Goal: Task Accomplishment & Management: Use online tool/utility

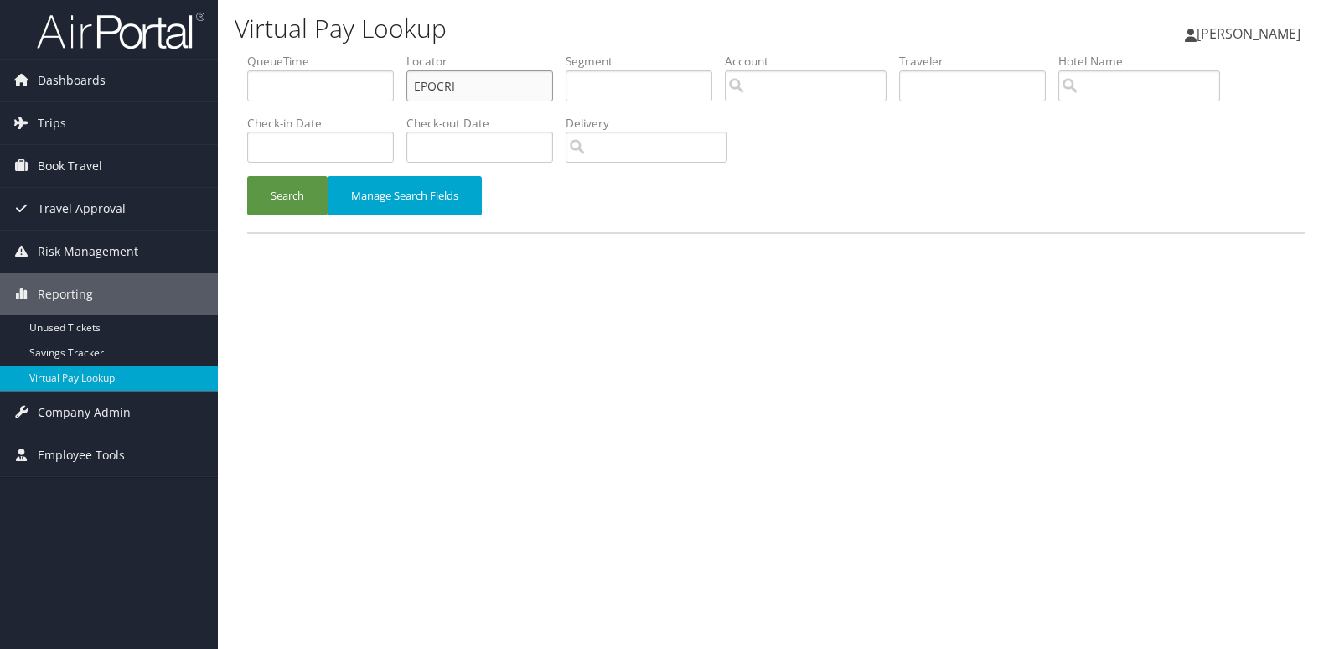
click at [505, 95] on input "EPOCRI" at bounding box center [479, 85] width 147 height 31
paste input "QVARRO"
type input "QVARRO"
click at [294, 196] on button "Search" at bounding box center [287, 195] width 80 height 39
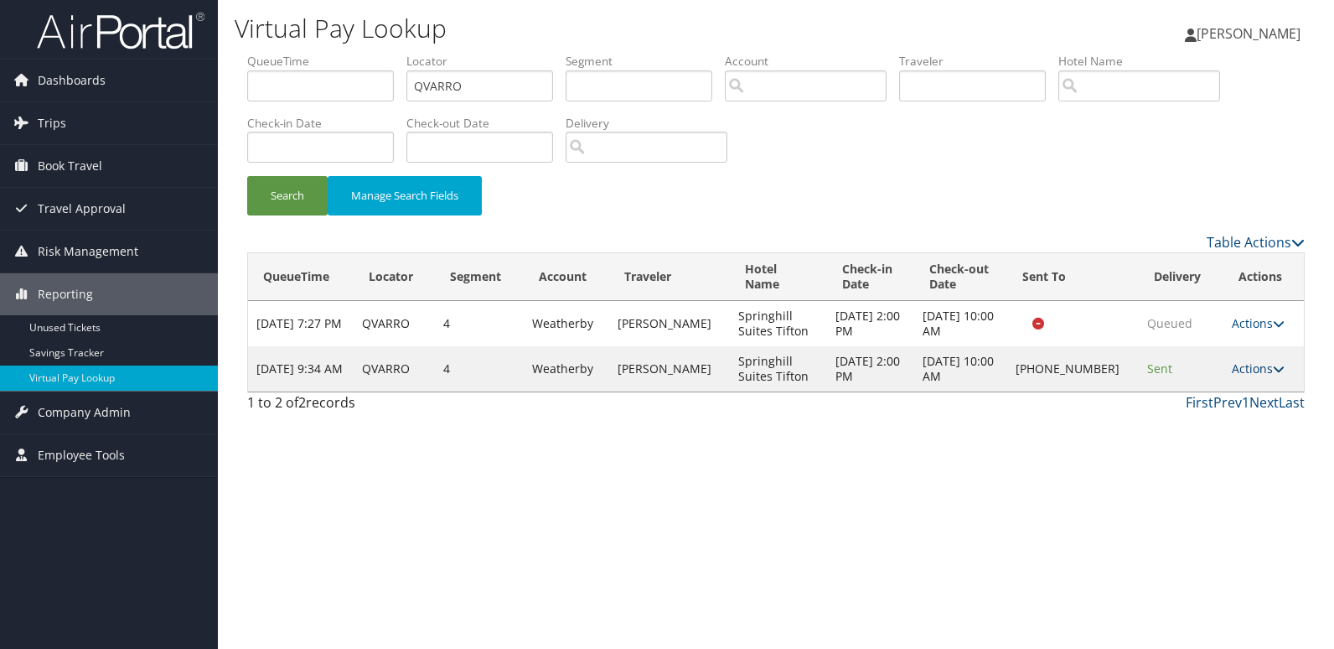
click at [1237, 367] on link "Actions" at bounding box center [1258, 368] width 53 height 16
click at [1219, 416] on link "Logs" at bounding box center [1201, 421] width 143 height 28
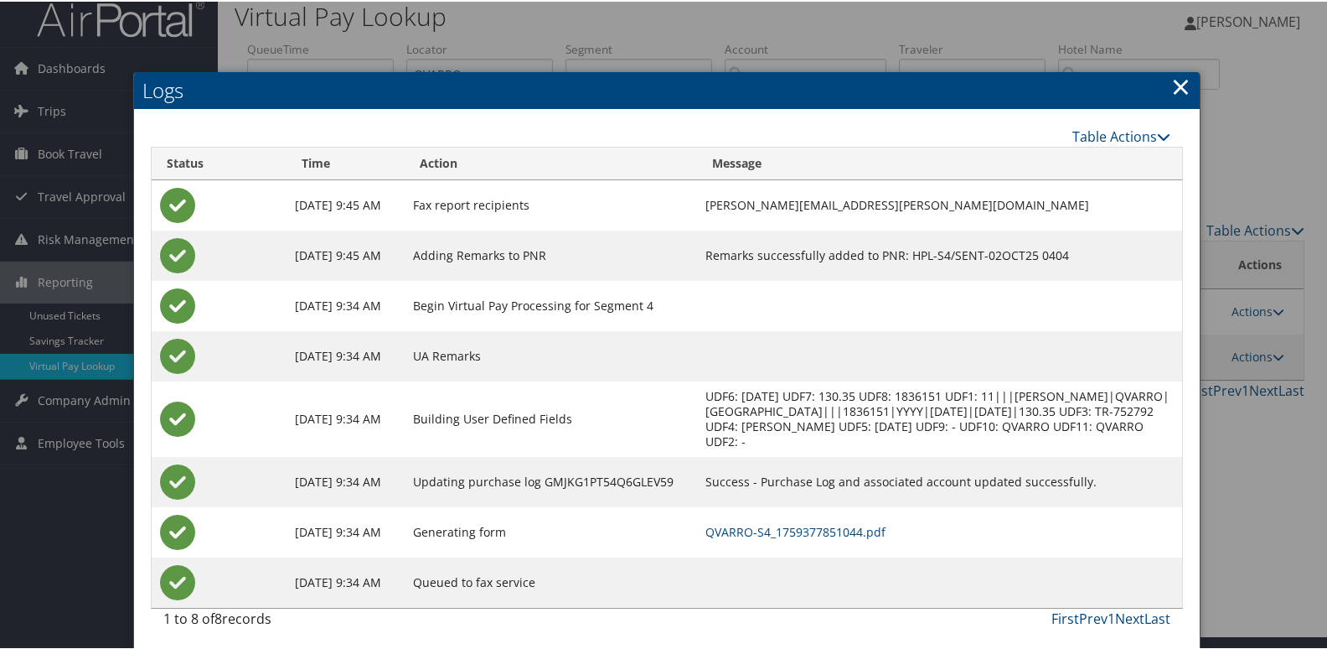
scroll to position [18, 0]
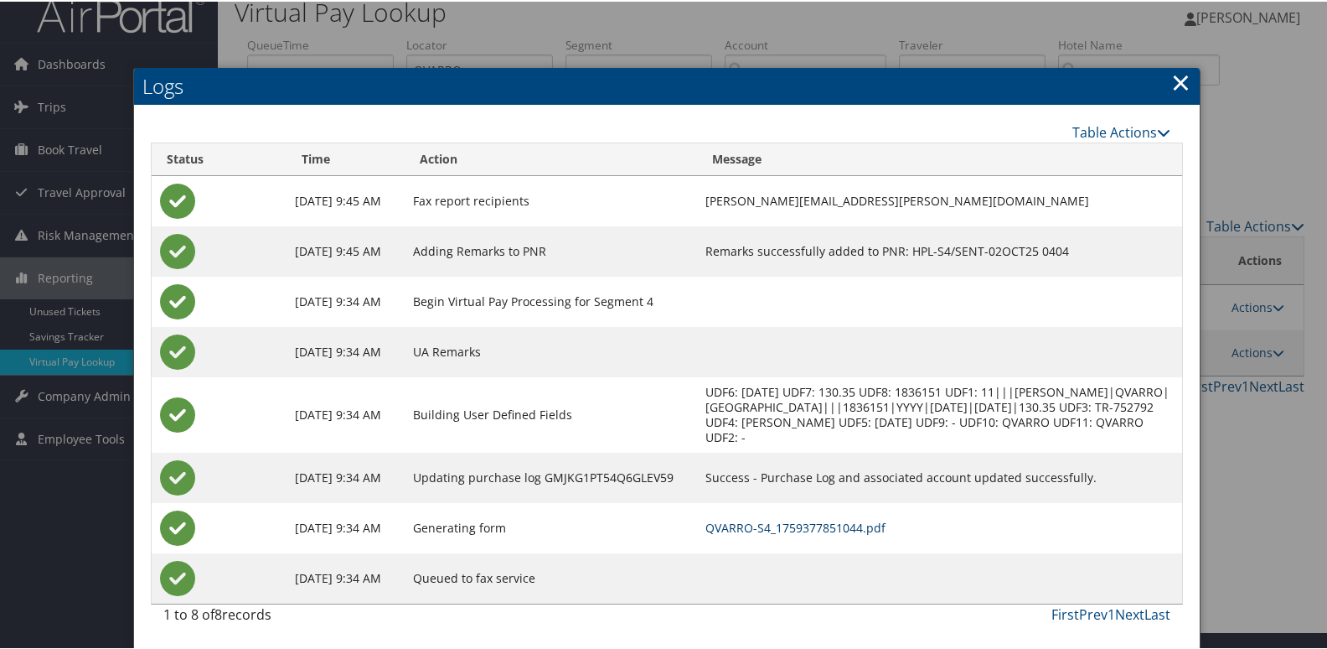
click at [882, 523] on link "QVARRO-S4_1759377851044.pdf" at bounding box center [796, 526] width 180 height 16
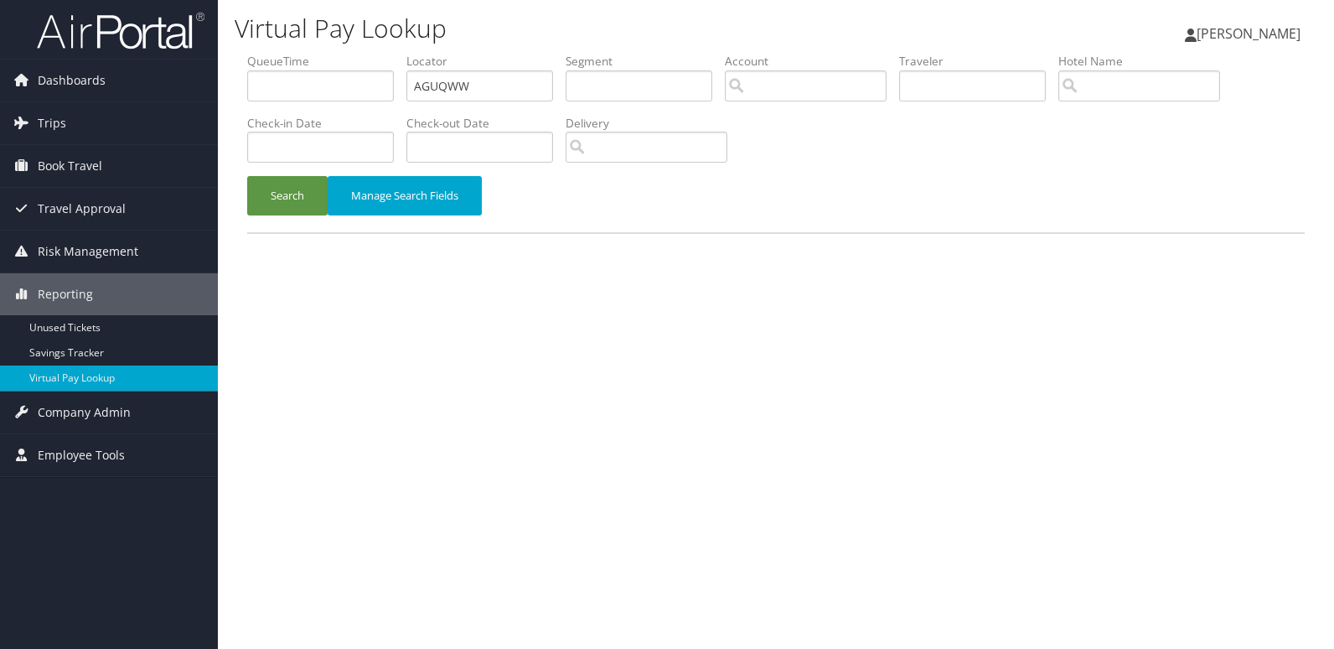
click at [547, 102] on li "Locator AGUQWW" at bounding box center [485, 83] width 159 height 61
click at [524, 85] on input "AGUQWW" at bounding box center [479, 85] width 147 height 31
paste input "UXSZBE"
type input "UXSZBE"
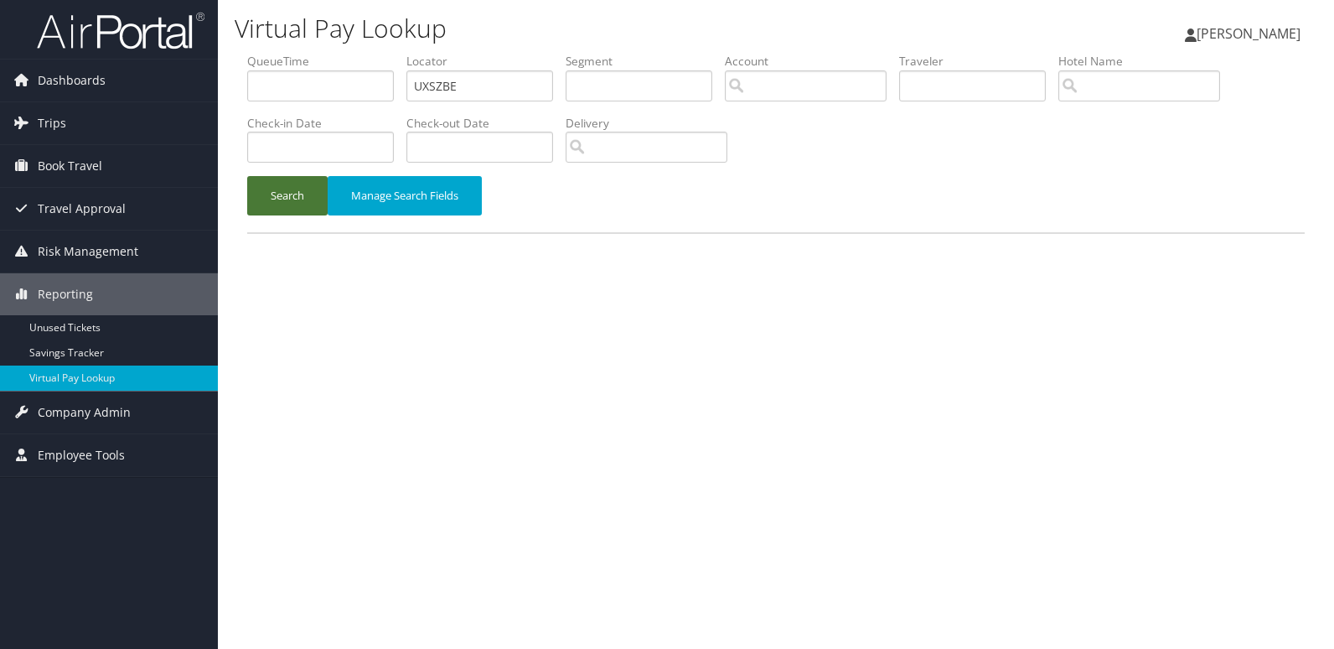
click at [293, 197] on button "Search" at bounding box center [287, 195] width 80 height 39
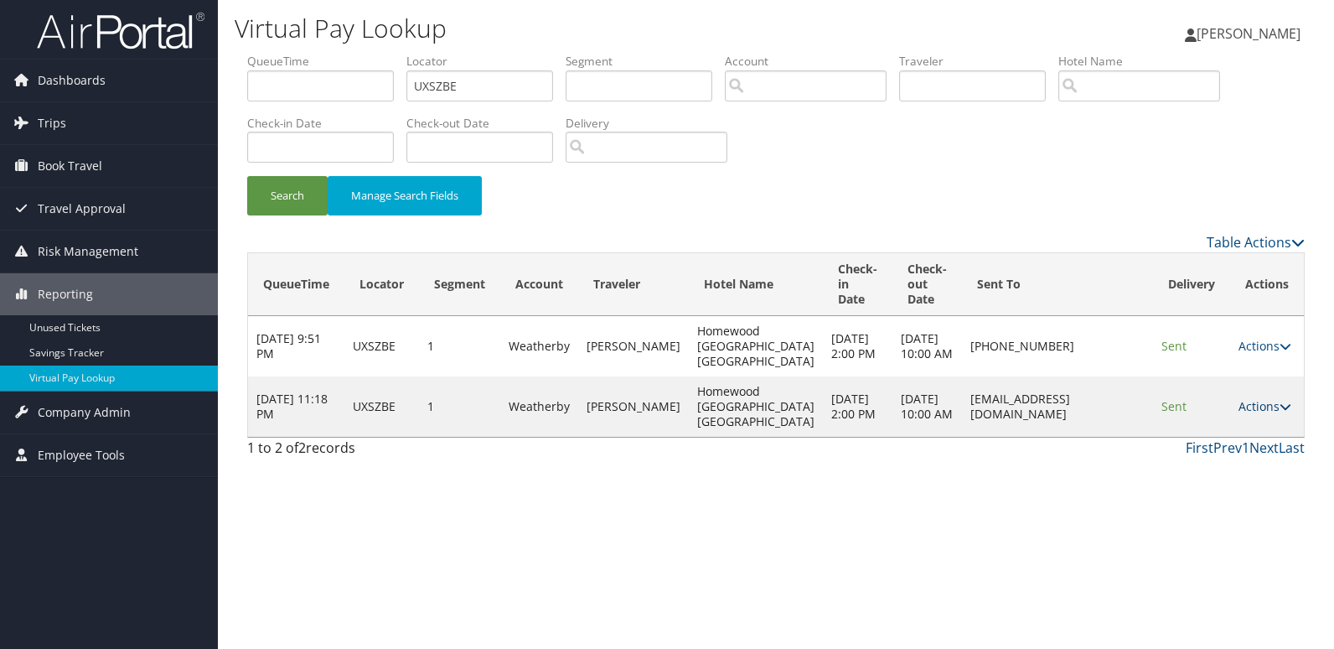
click at [1254, 411] on link "Actions" at bounding box center [1265, 406] width 53 height 16
click at [1240, 461] on link "Logs" at bounding box center [1232, 459] width 106 height 28
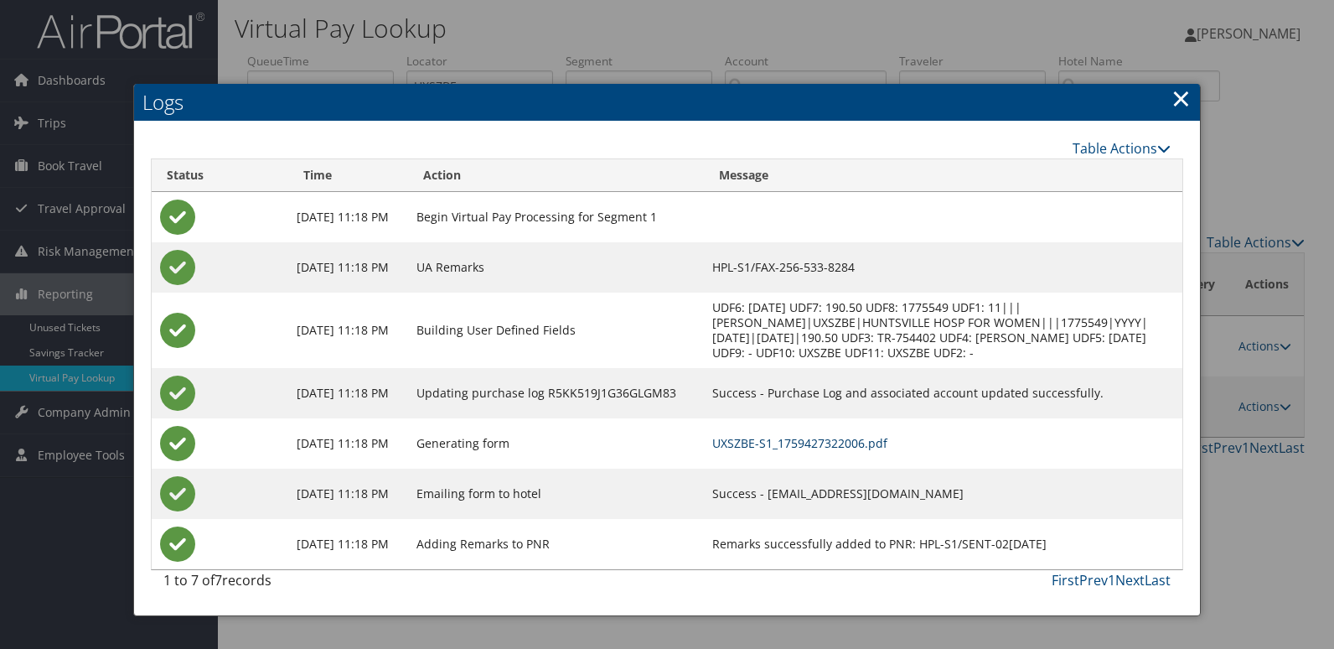
drag, startPoint x: 853, startPoint y: 444, endPoint x: 544, endPoint y: 271, distance: 354.6
click at [853, 444] on link "UXSZBE-S1_1759427322006.pdf" at bounding box center [799, 443] width 175 height 16
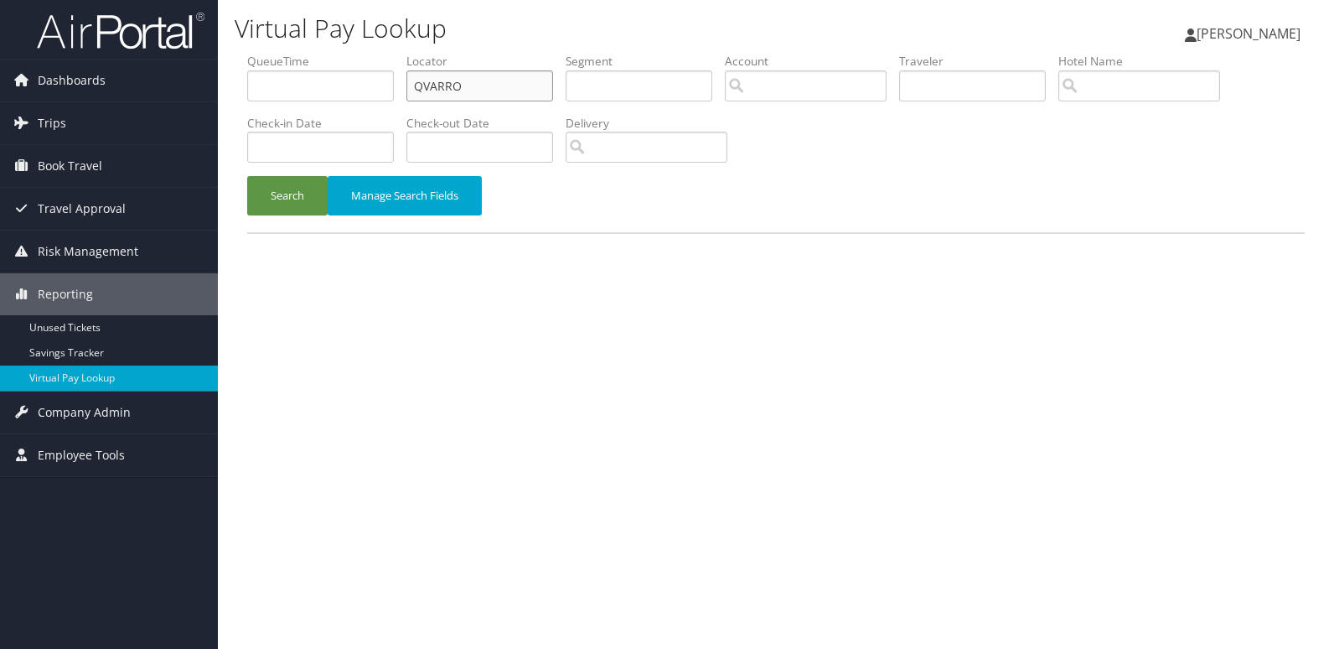
drag, startPoint x: 0, startPoint y: 0, endPoint x: 403, endPoint y: 106, distance: 416.9
click at [408, 53] on ul "QueueTime Locator QVARRO Segment Account Traveler Hotel Name Check-in Date Chec…" at bounding box center [776, 53] width 1058 height 0
paste input "GRVDD"
type input "GRVDDO"
click at [300, 173] on li "Check-in Date" at bounding box center [326, 145] width 159 height 61
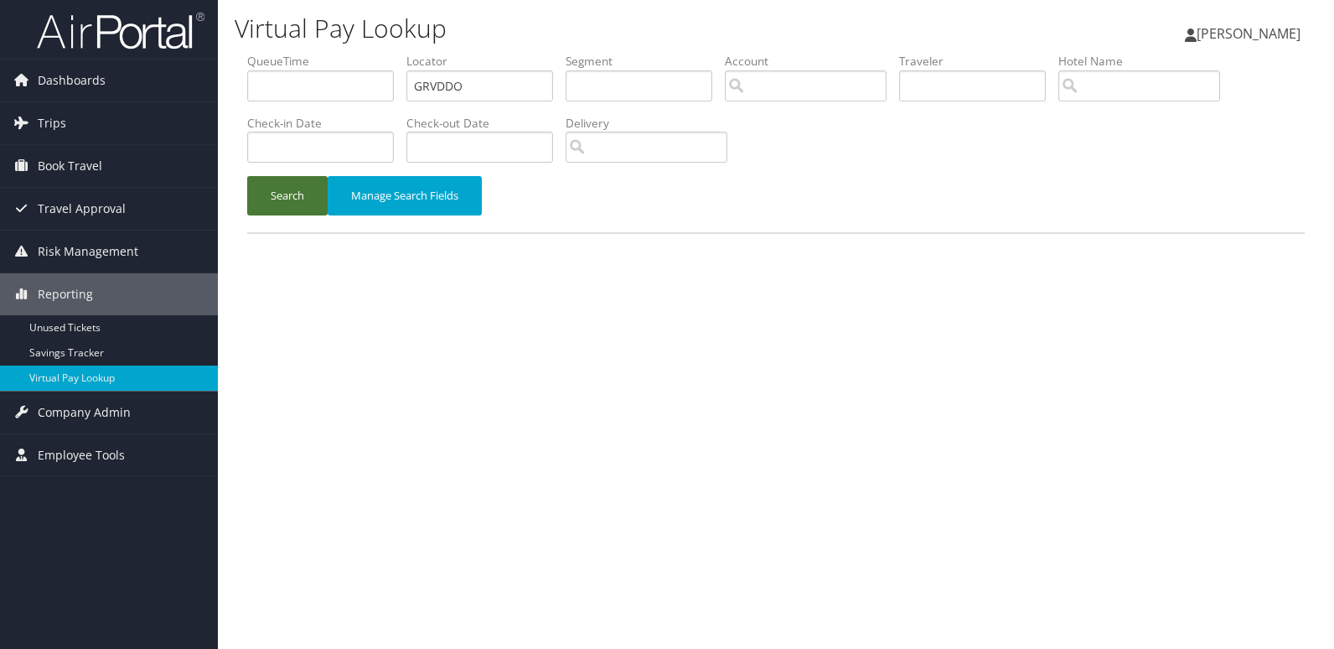
click at [287, 184] on button "Search" at bounding box center [287, 195] width 80 height 39
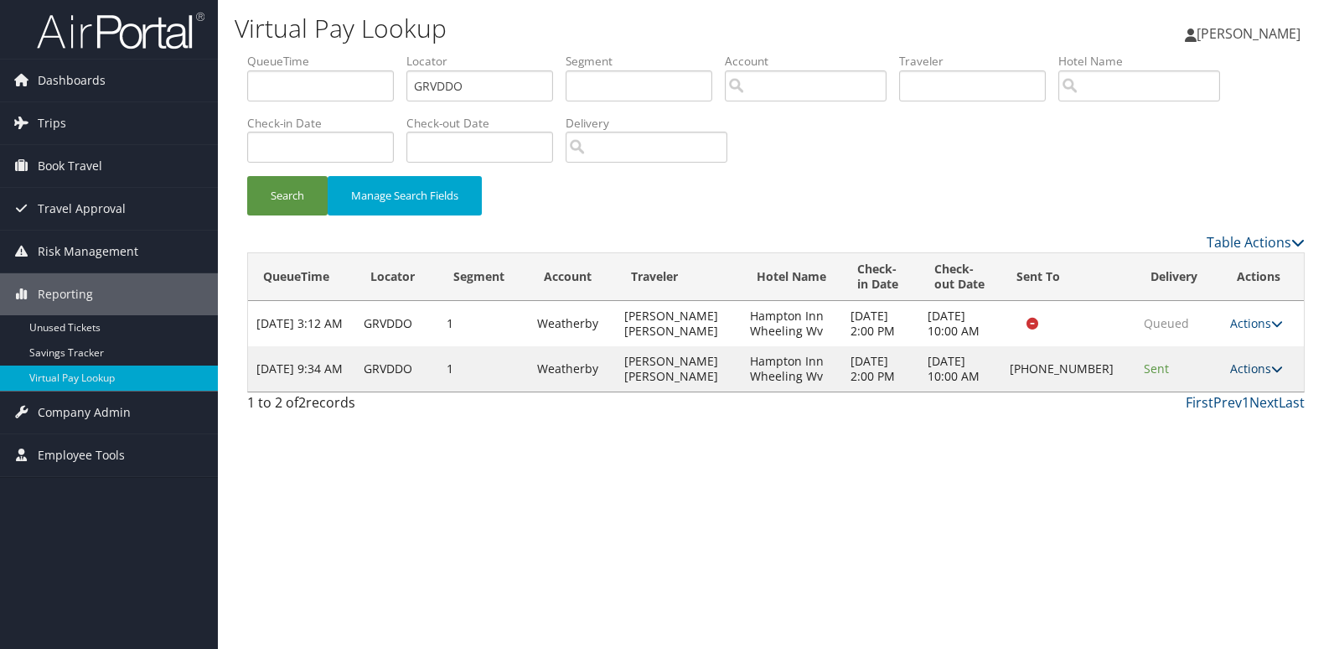
drag, startPoint x: 1249, startPoint y: 363, endPoint x: 1256, endPoint y: 375, distance: 13.9
click at [1249, 363] on link "Actions" at bounding box center [1256, 368] width 53 height 16
click at [1223, 407] on link "Logs" at bounding box center [1201, 421] width 143 height 28
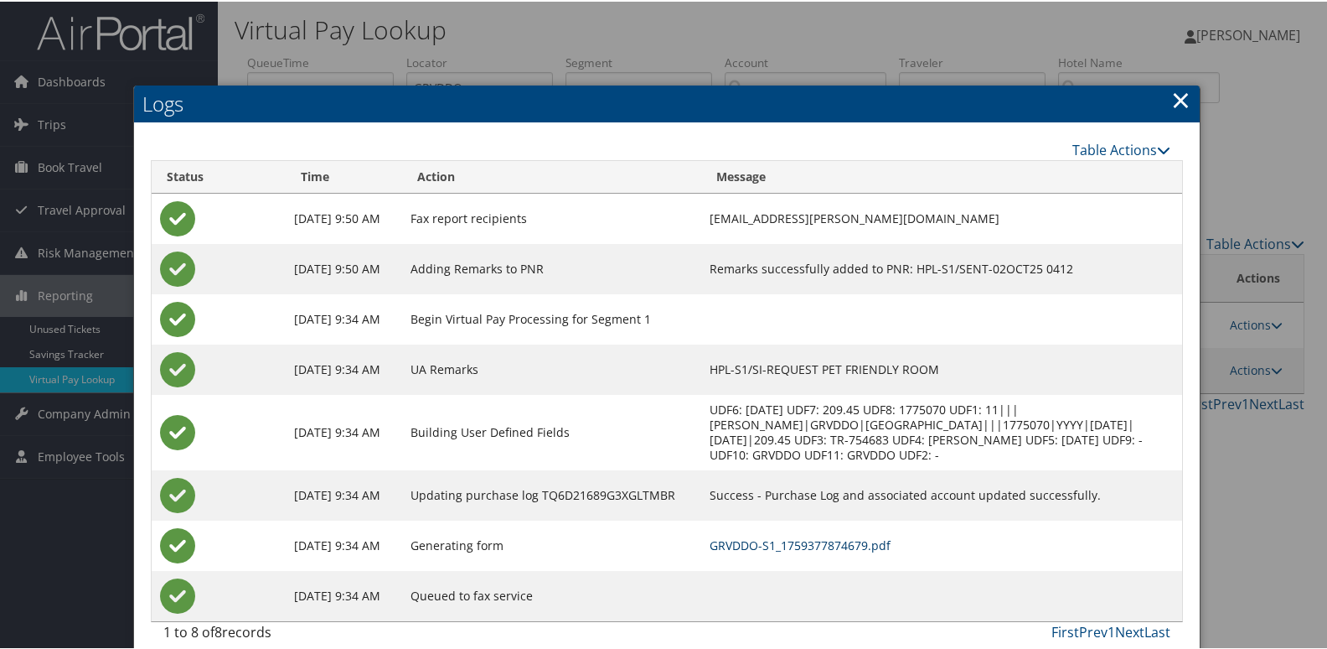
click at [891, 551] on link "GRVDDO-S1_1759377874679.pdf" at bounding box center [800, 543] width 181 height 16
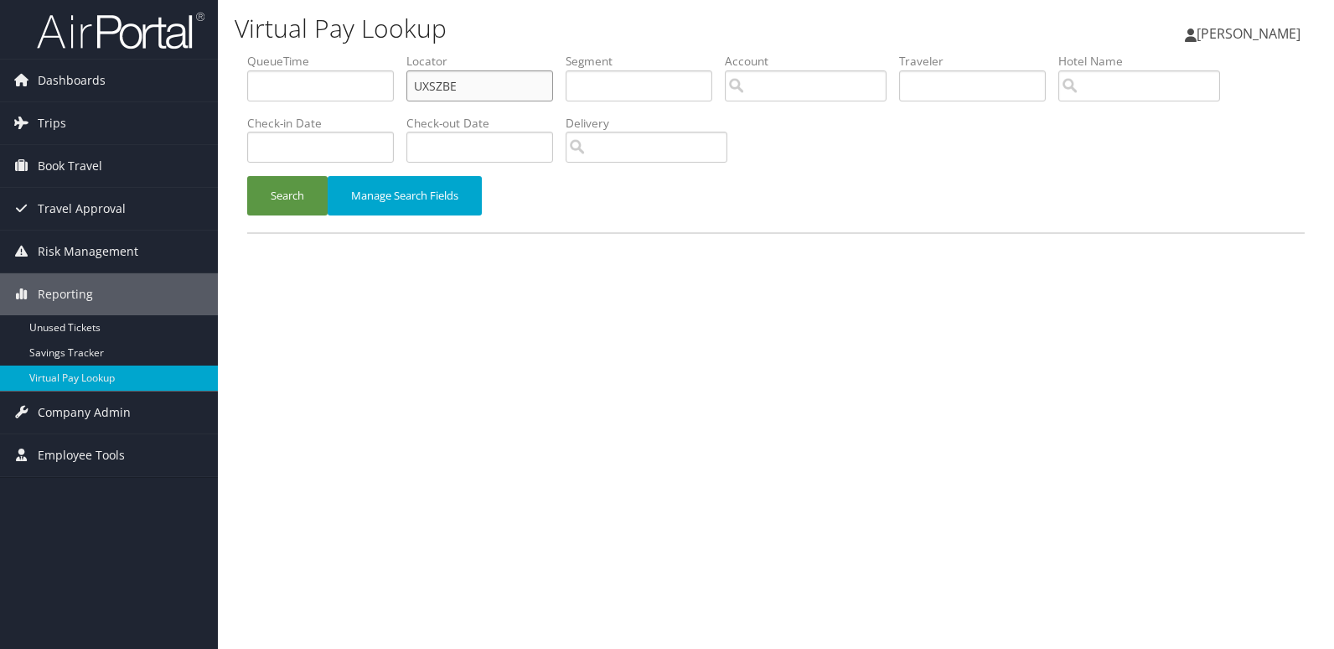
drag, startPoint x: 411, startPoint y: 83, endPoint x: 332, endPoint y: 96, distance: 80.7
click at [380, 53] on ul "QueueTime Locator UXSZBE Segment Account Traveler Hotel Name Check-in Date Chec…" at bounding box center [776, 53] width 1058 height 0
paste input "DOWCIP"
type input "DOWCIP"
click at [294, 199] on button "Search" at bounding box center [287, 195] width 80 height 39
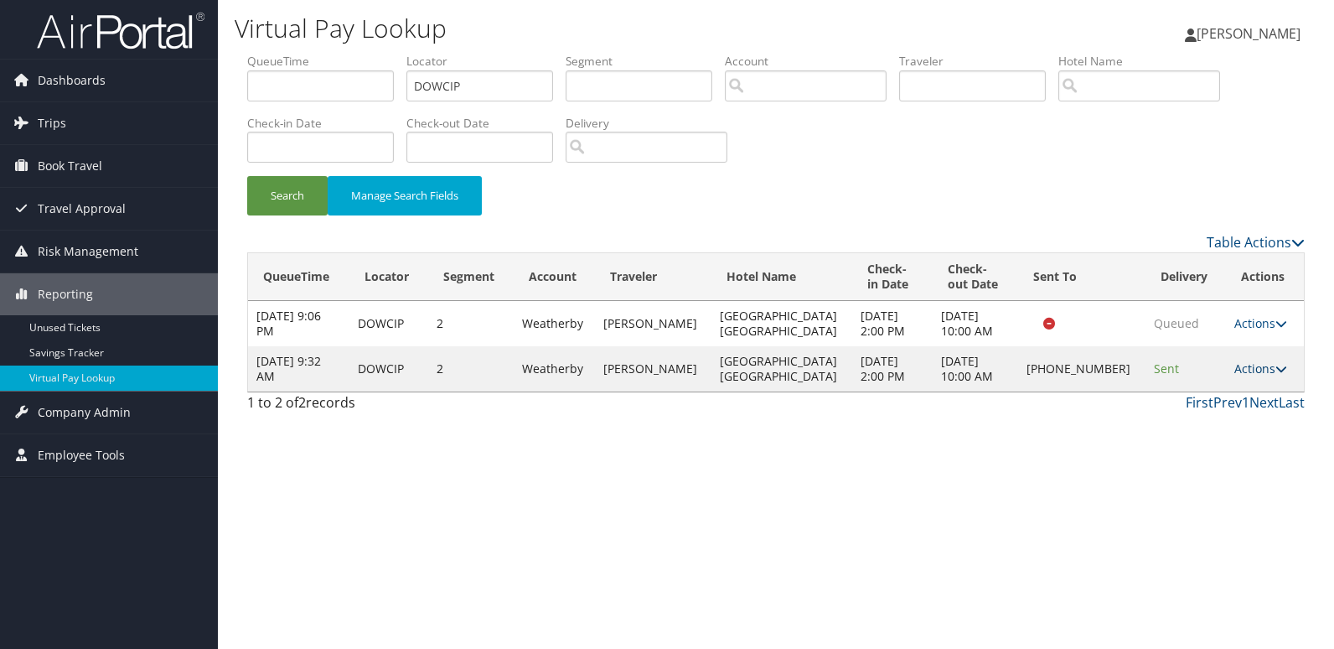
click at [1236, 369] on link "Actions" at bounding box center [1260, 368] width 53 height 16
click at [1215, 414] on link "Logs" at bounding box center [1204, 421] width 143 height 28
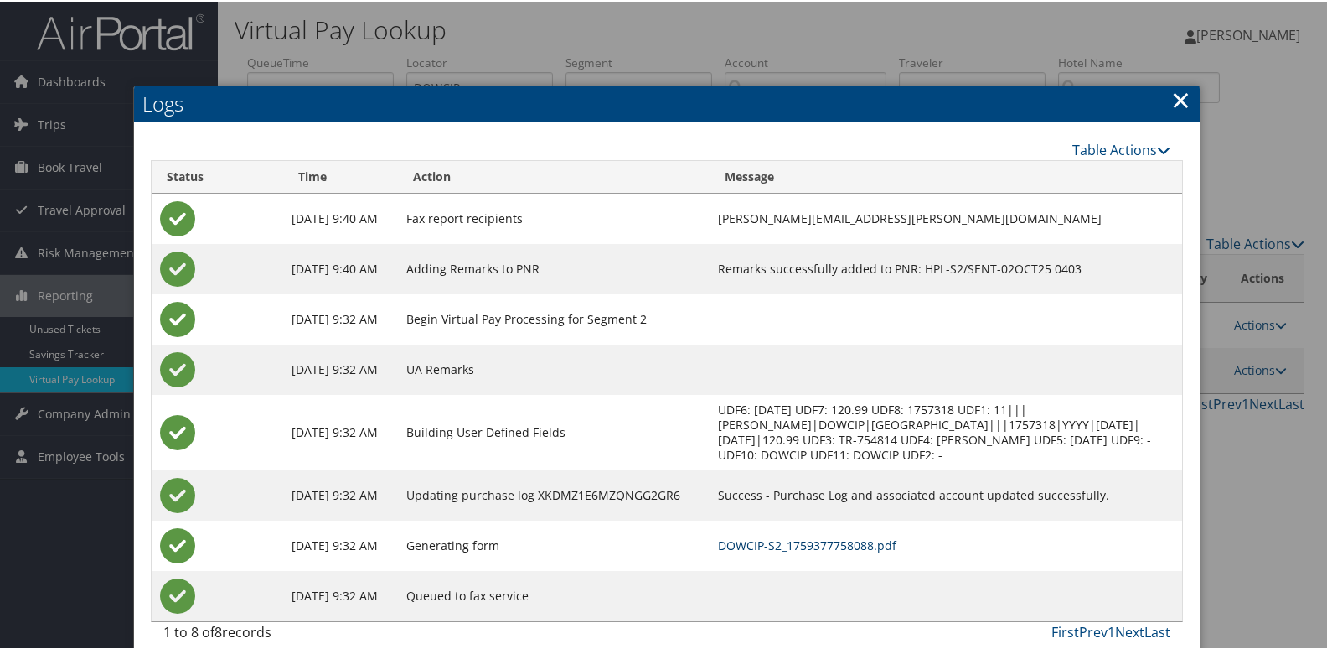
click at [877, 543] on link "DOWCIP-S2_1759377758088.pdf" at bounding box center [807, 543] width 178 height 16
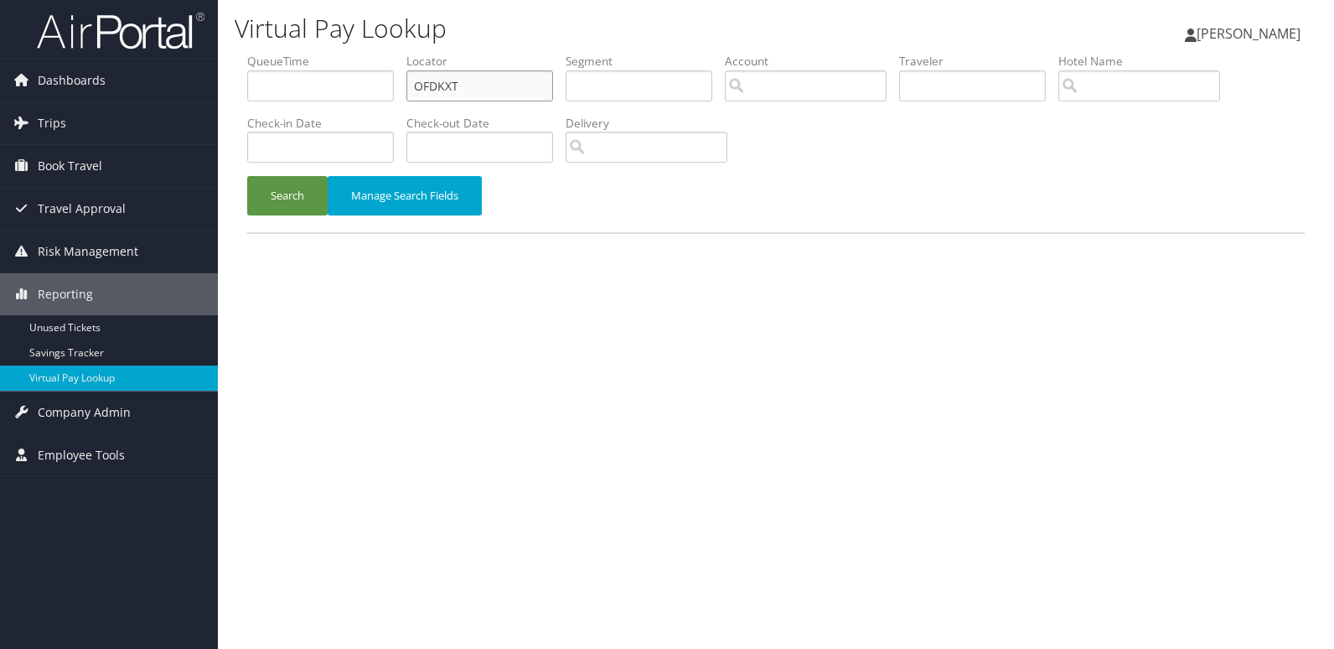
click at [458, 83] on input "OFDKXT" at bounding box center [479, 85] width 147 height 31
paste input "KZVUXD"
type input "KZVUXD"
click at [286, 189] on button "Search" at bounding box center [287, 195] width 80 height 39
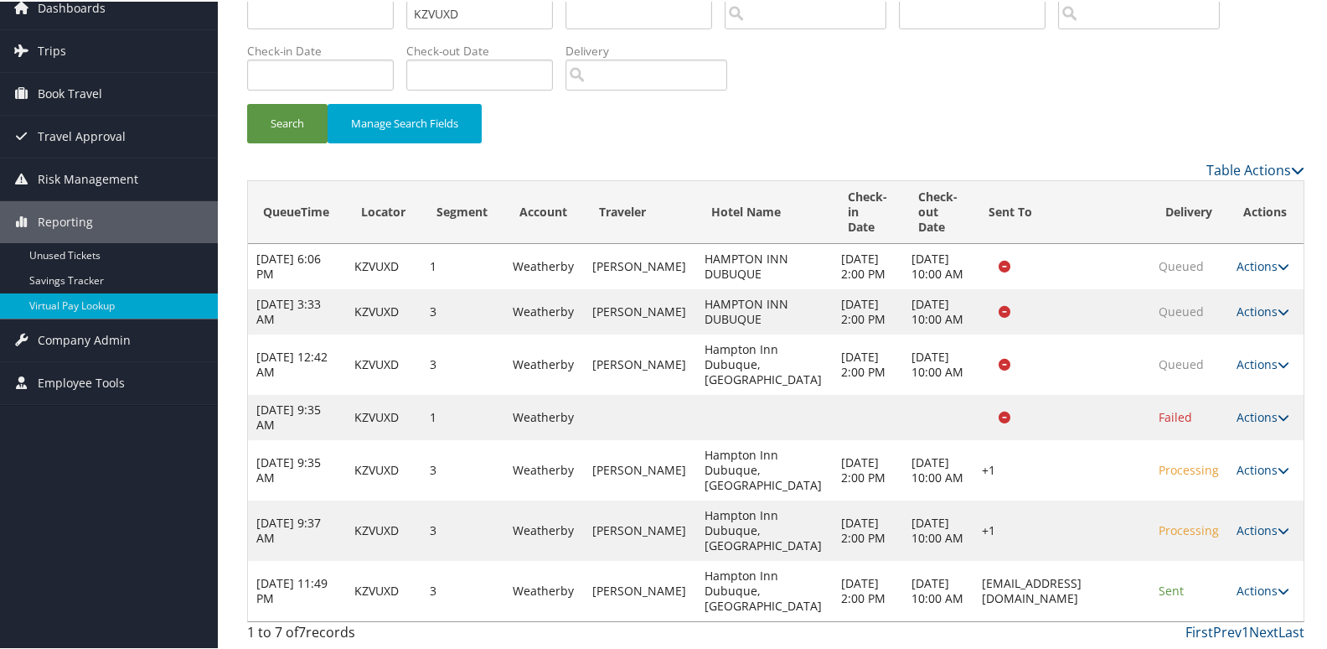
click at [1258, 581] on link "Actions" at bounding box center [1263, 589] width 53 height 16
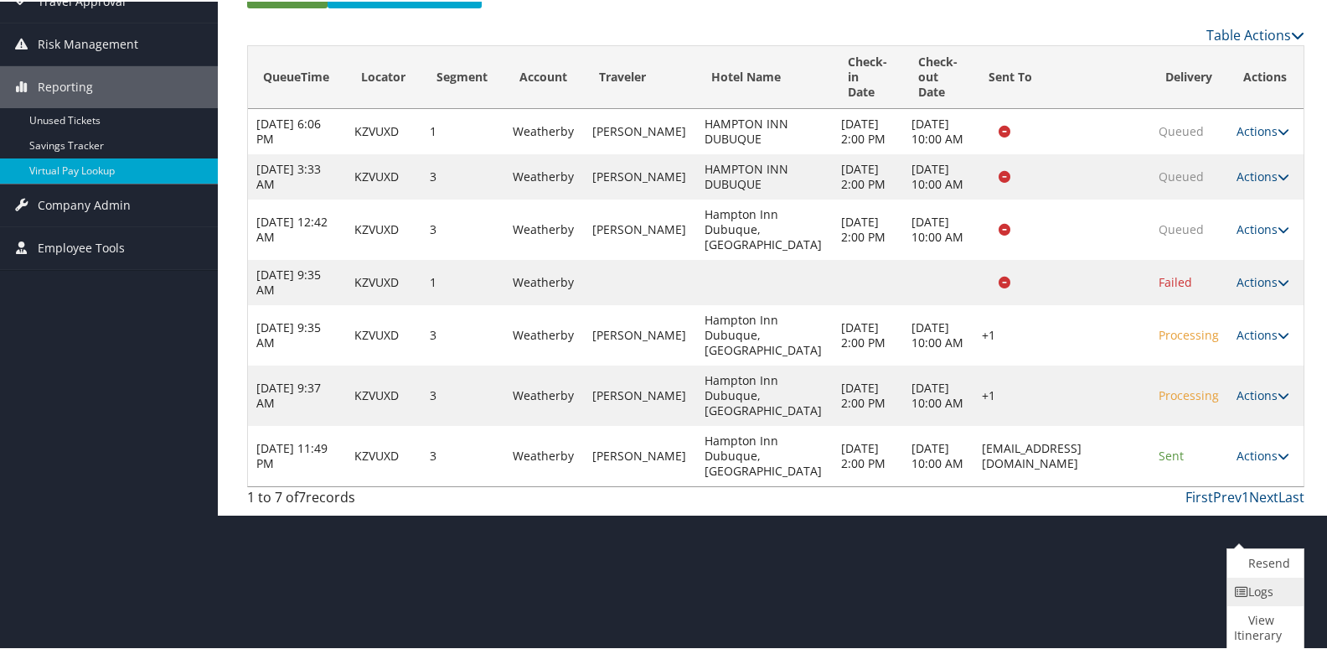
click at [1265, 592] on link "Logs" at bounding box center [1264, 590] width 72 height 28
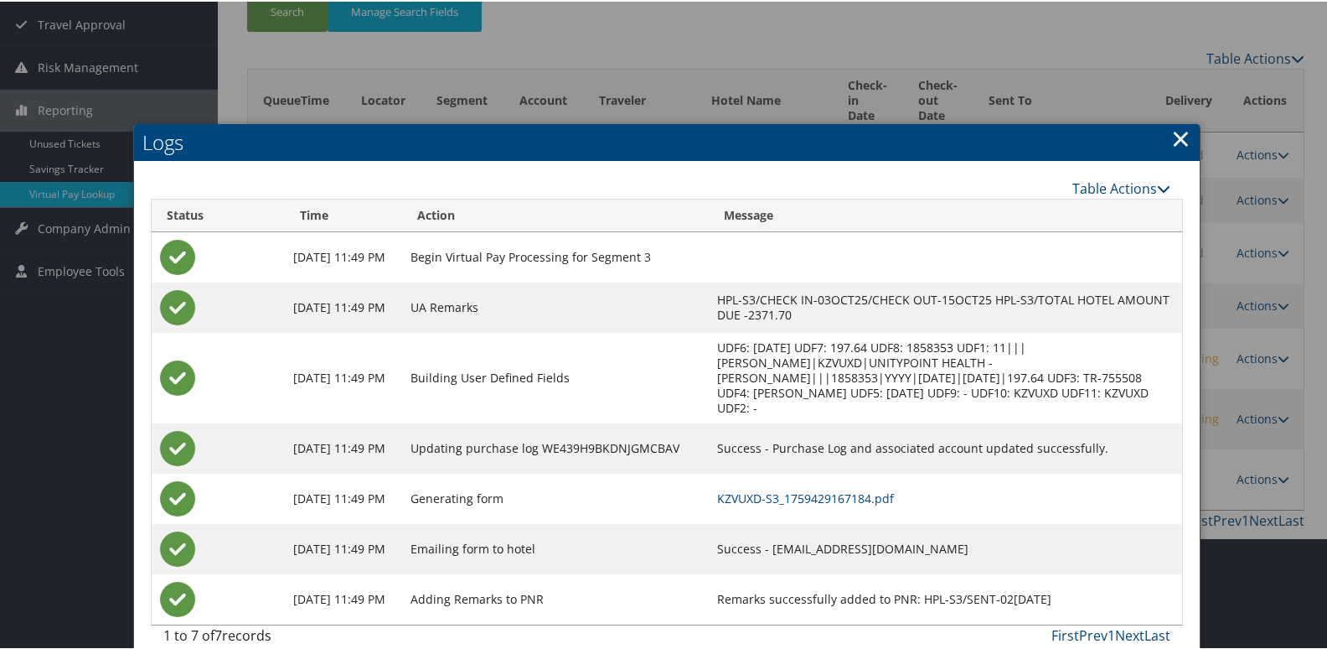
scroll to position [191, 0]
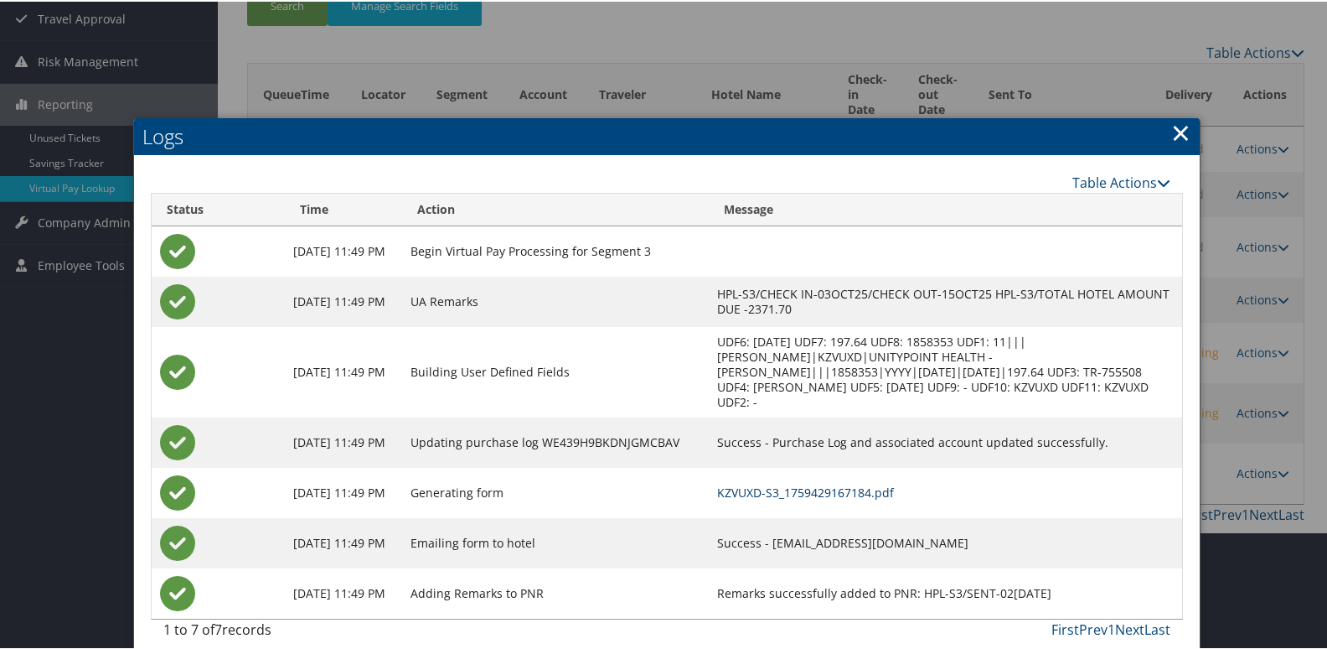
click at [894, 483] on link "KZVUXD-S3_1759429167184.pdf" at bounding box center [805, 491] width 177 height 16
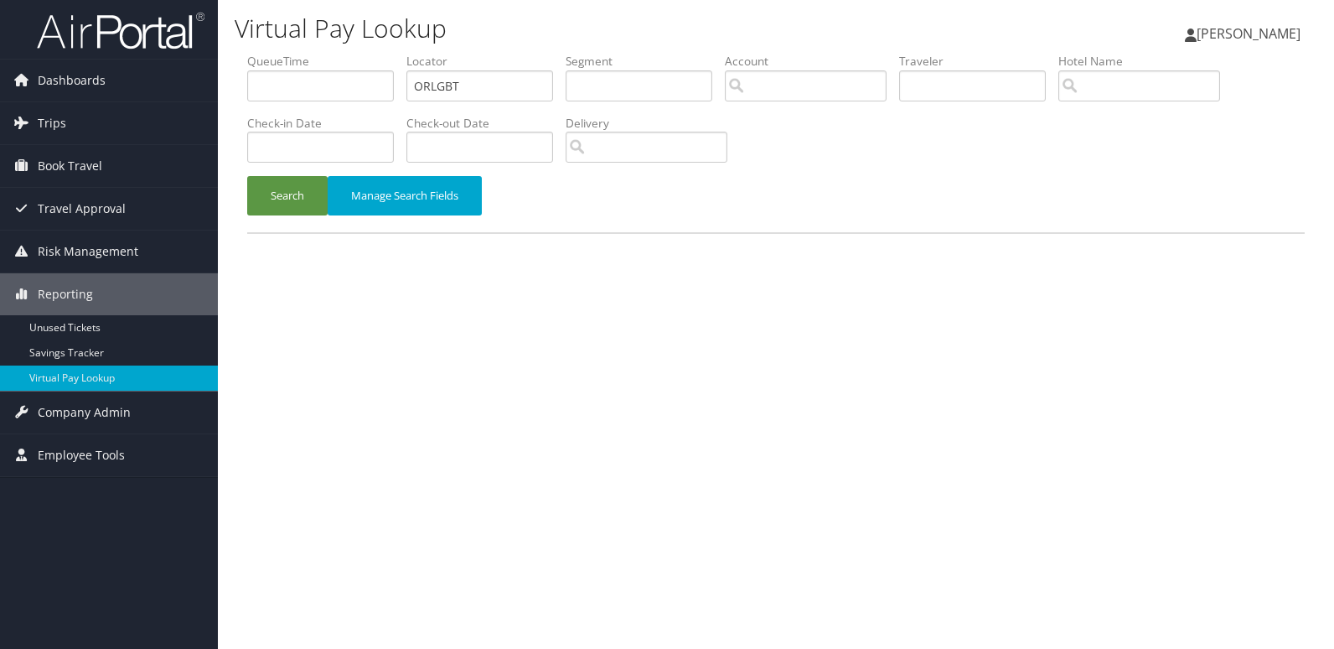
click at [498, 85] on input "ORLGBT" at bounding box center [479, 85] width 147 height 31
click at [499, 85] on input "ORLGBT" at bounding box center [479, 85] width 147 height 31
type input "JBIZRL"
click at [311, 188] on button "Search" at bounding box center [287, 195] width 80 height 39
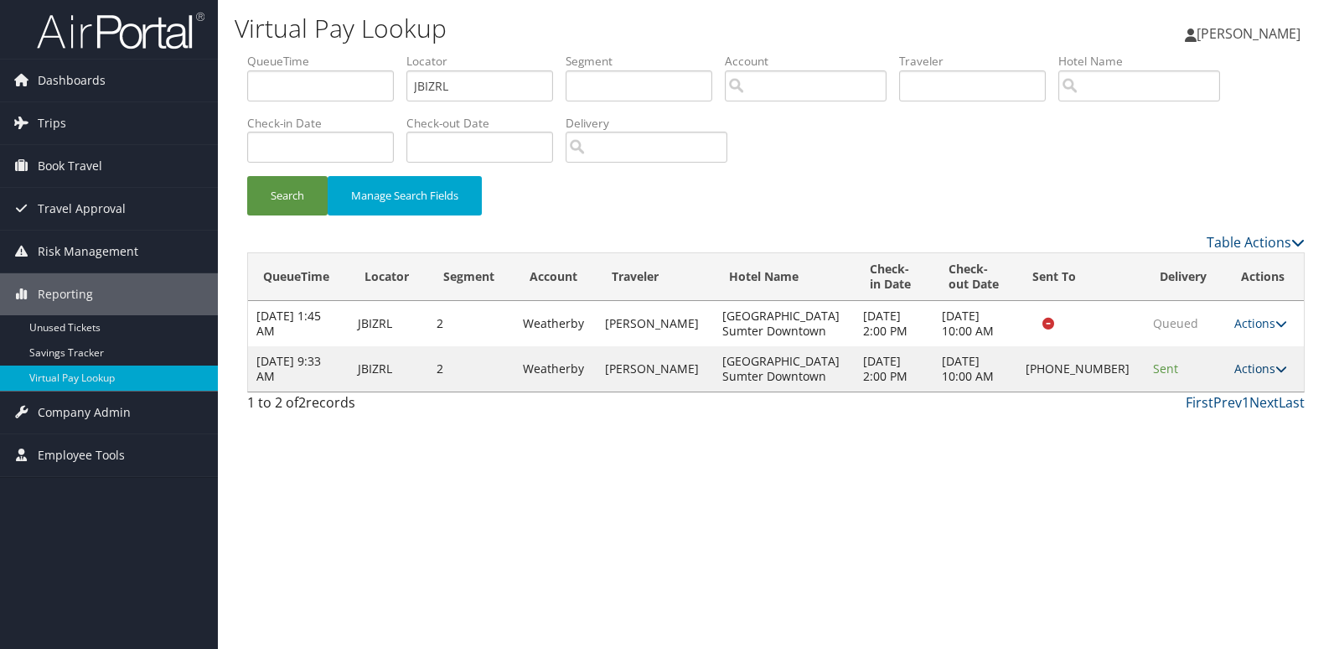
click at [1234, 371] on link "Actions" at bounding box center [1260, 368] width 53 height 16
click at [1197, 427] on link "Logs" at bounding box center [1202, 421] width 143 height 28
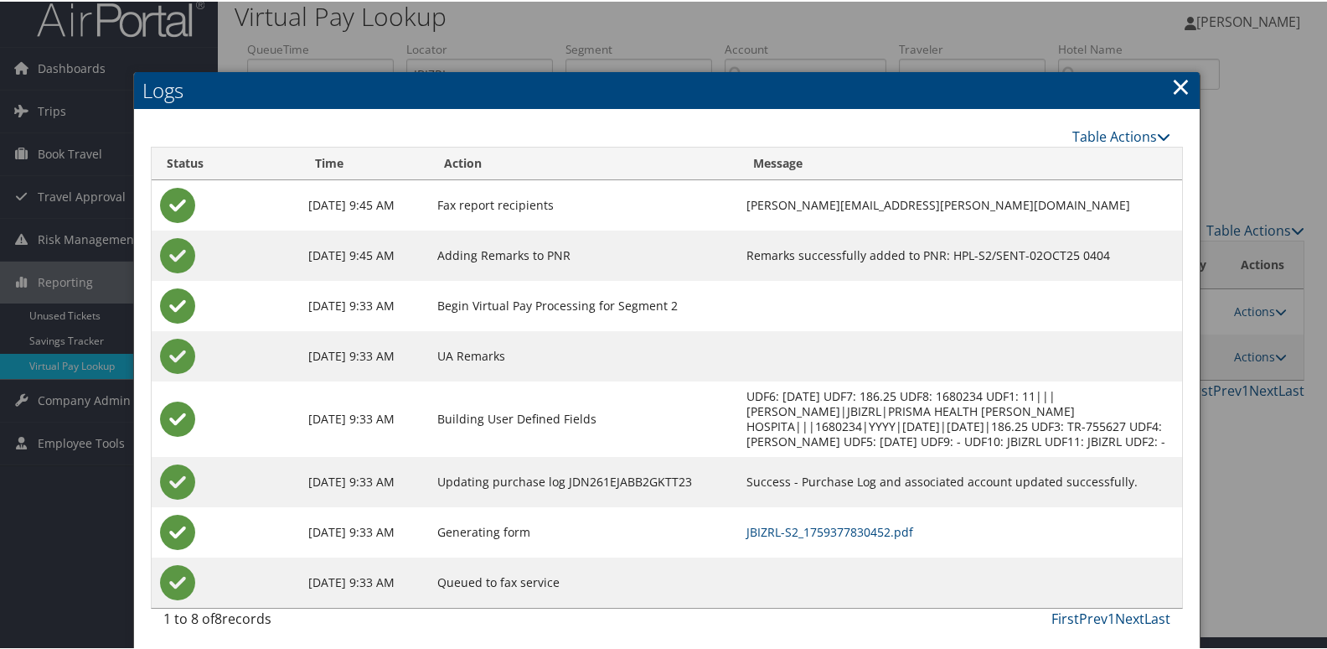
scroll to position [18, 0]
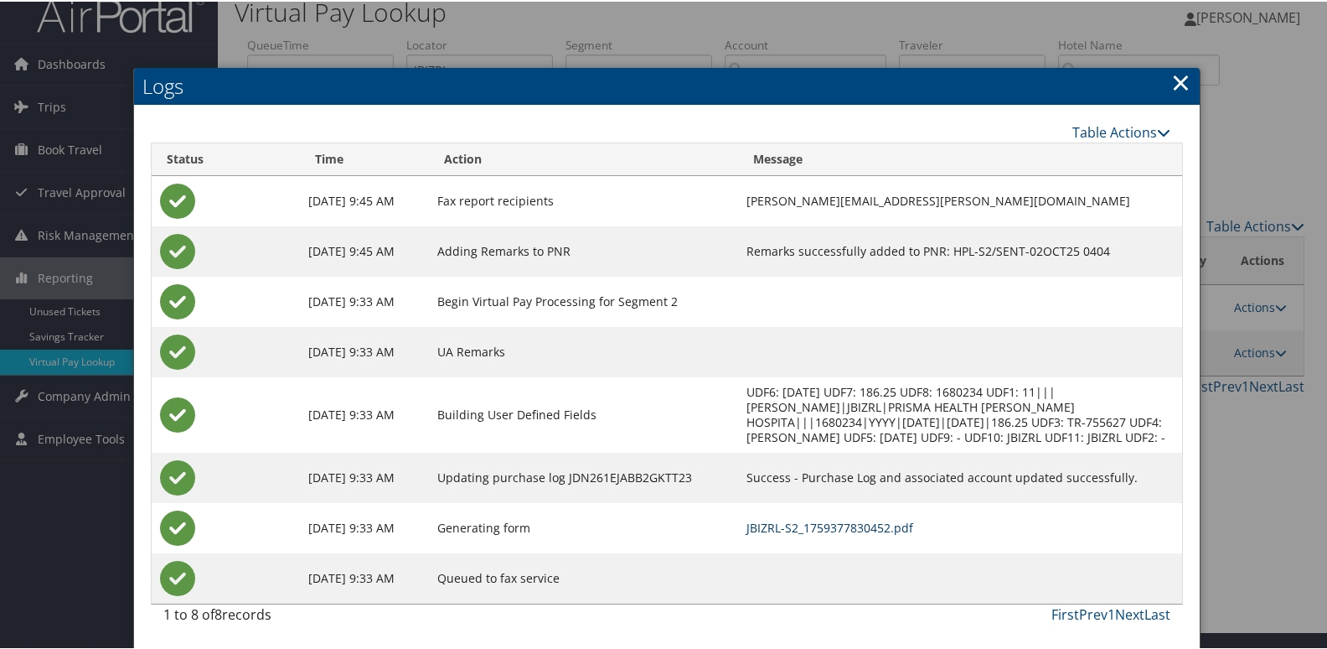
click at [851, 532] on link "JBIZRL-S2_1759377830452.pdf" at bounding box center [830, 526] width 167 height 16
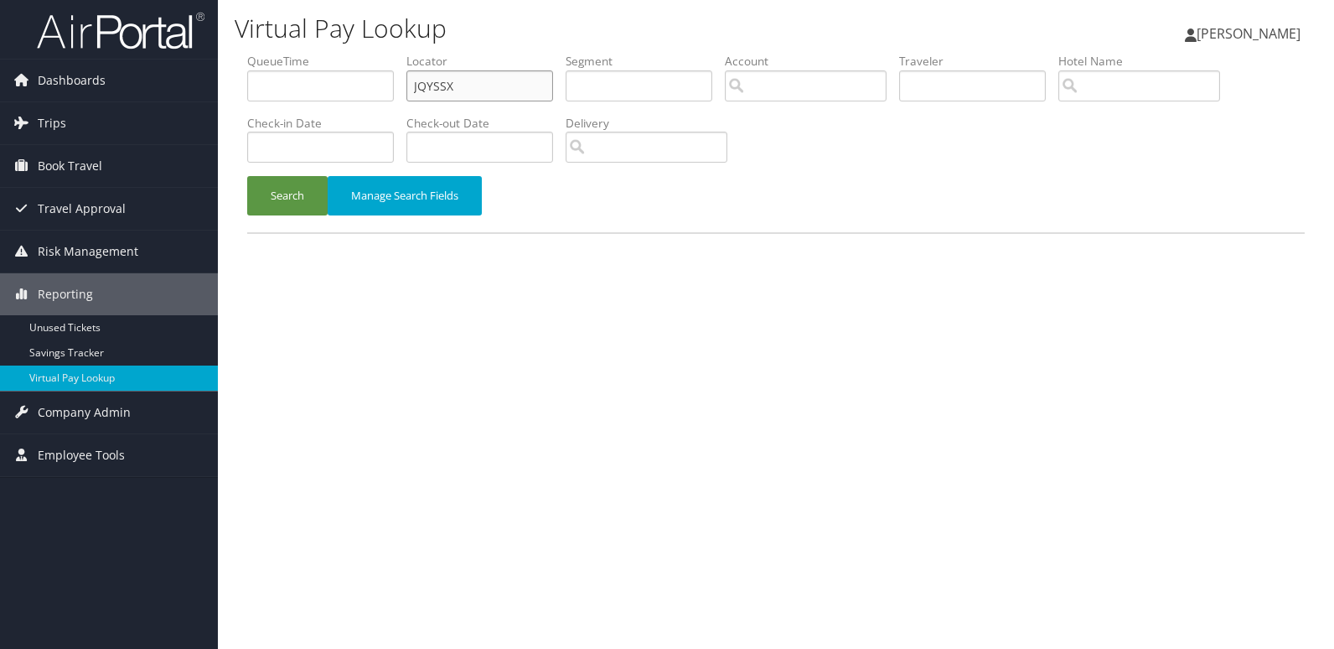
click at [476, 80] on input "JQYSSX" at bounding box center [479, 85] width 147 height 31
paste input "QLWKUE"
type input "QLWKUE"
click at [289, 202] on button "Search" at bounding box center [287, 195] width 80 height 39
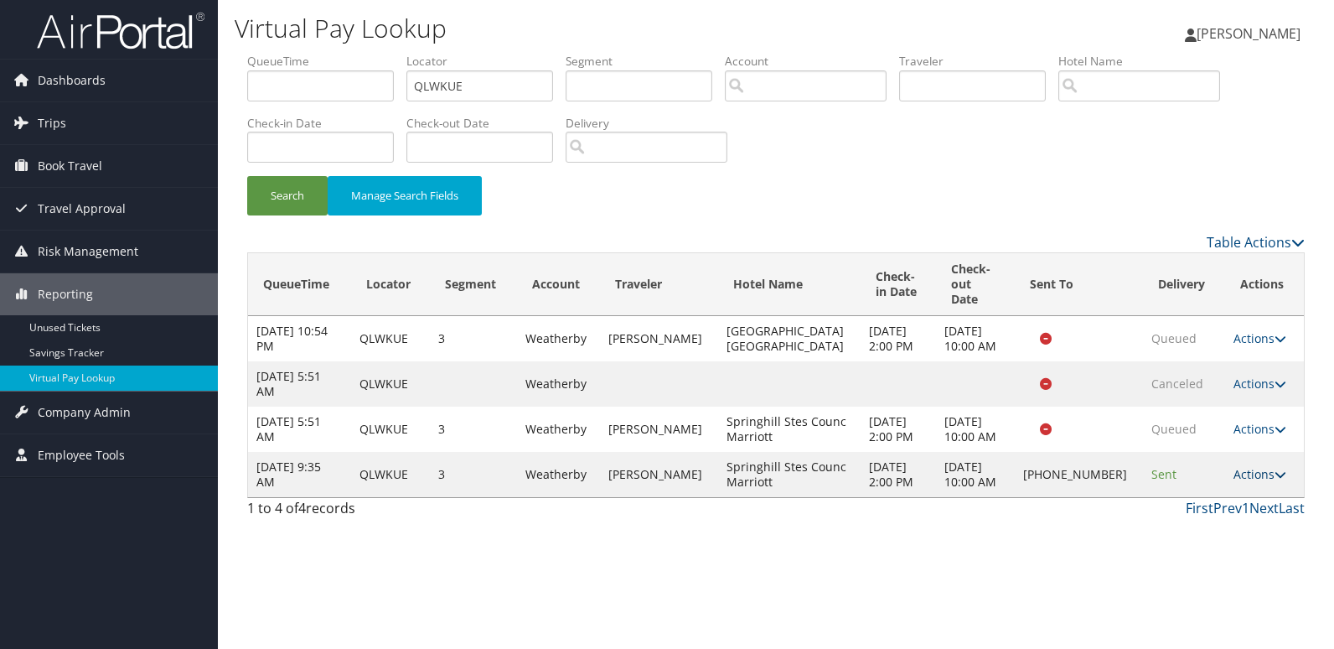
click at [1244, 466] on link "Actions" at bounding box center [1260, 474] width 53 height 16
click at [1236, 507] on link "Logs" at bounding box center [1201, 512] width 143 height 28
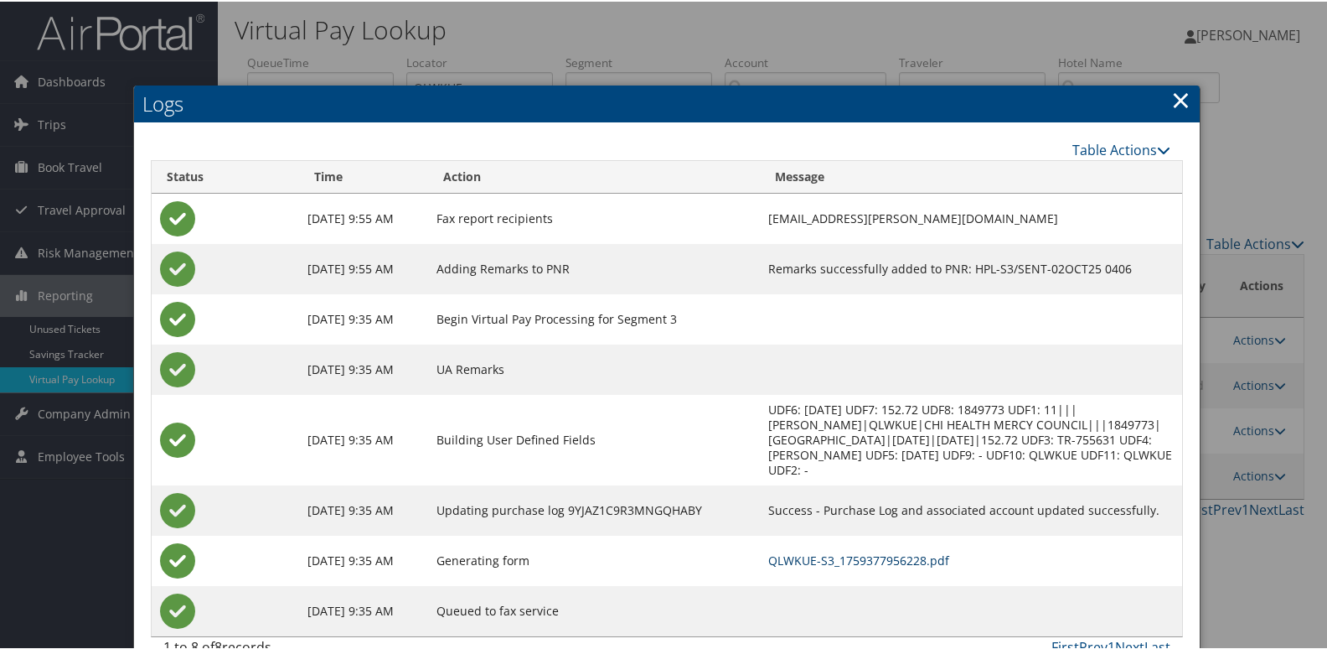
click at [934, 561] on link "QLWKUE-S3_1759377956228.pdf" at bounding box center [858, 559] width 181 height 16
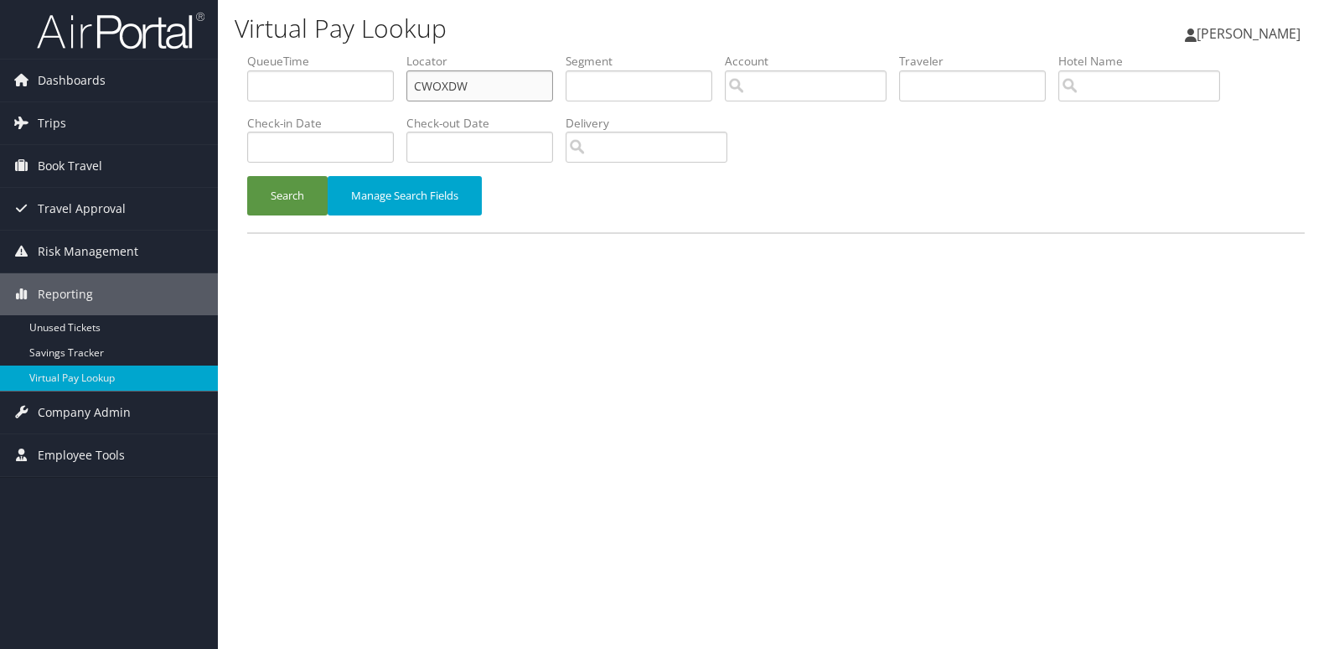
click at [491, 85] on input "CWOXDW" at bounding box center [479, 85] width 147 height 31
paste input "KKPBDS"
click at [491, 85] on input "CWOXDW" at bounding box center [479, 85] width 147 height 31
type input "KKPBDS"
click at [299, 199] on button "Search" at bounding box center [287, 195] width 80 height 39
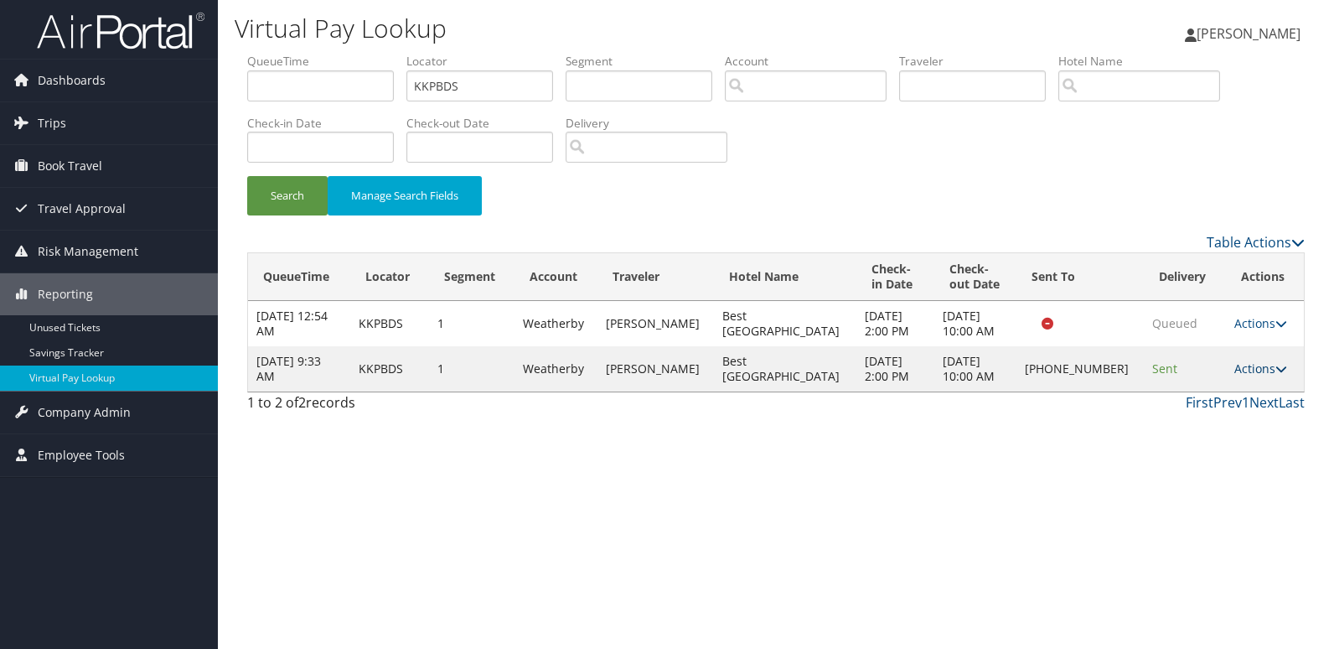
click at [1255, 365] on link "Actions" at bounding box center [1260, 368] width 53 height 16
click at [1206, 419] on link "Logs" at bounding box center [1202, 421] width 143 height 28
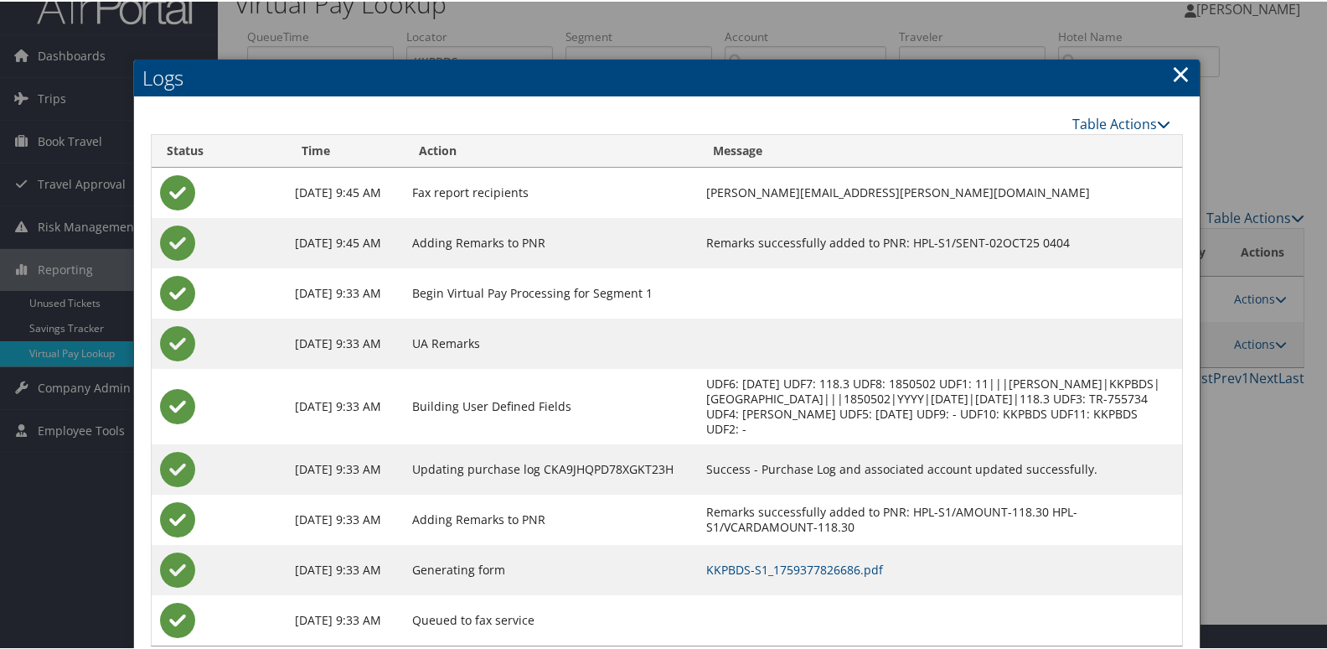
scroll to position [68, 0]
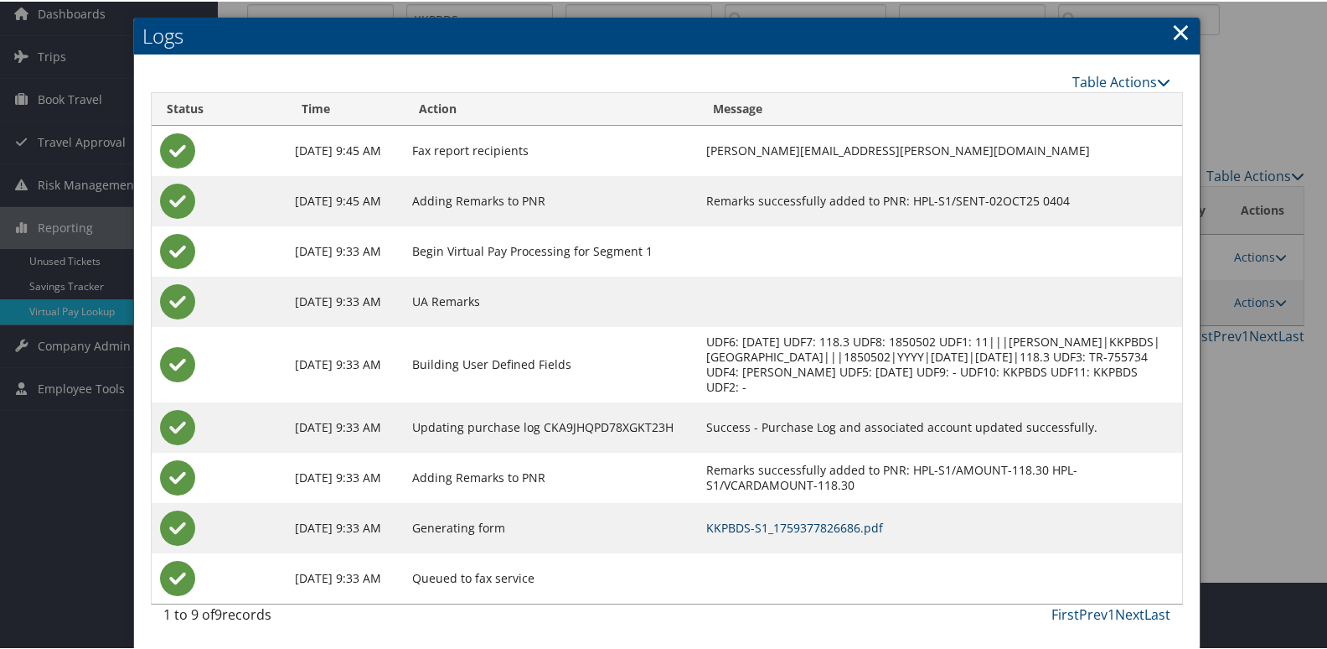
click at [846, 530] on link "KKPBDS-S1_1759377826686.pdf" at bounding box center [794, 526] width 177 height 16
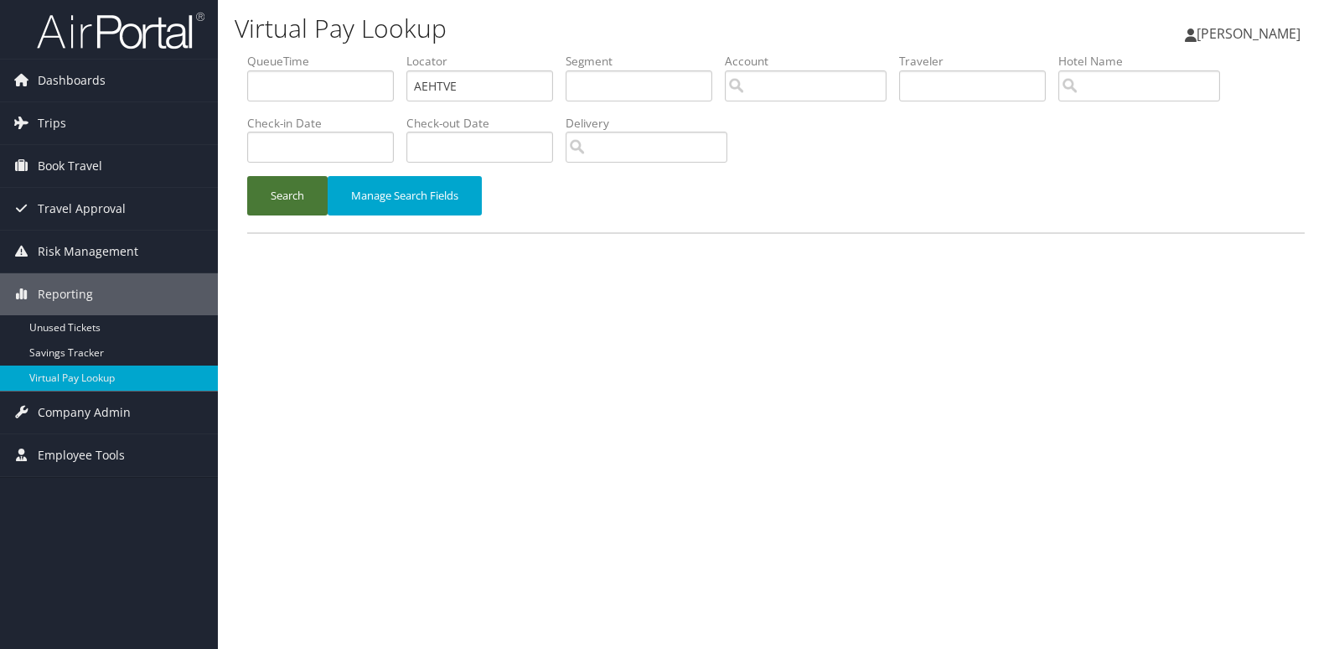
type input "AEHTVE"
click at [297, 203] on button "Search" at bounding box center [287, 195] width 80 height 39
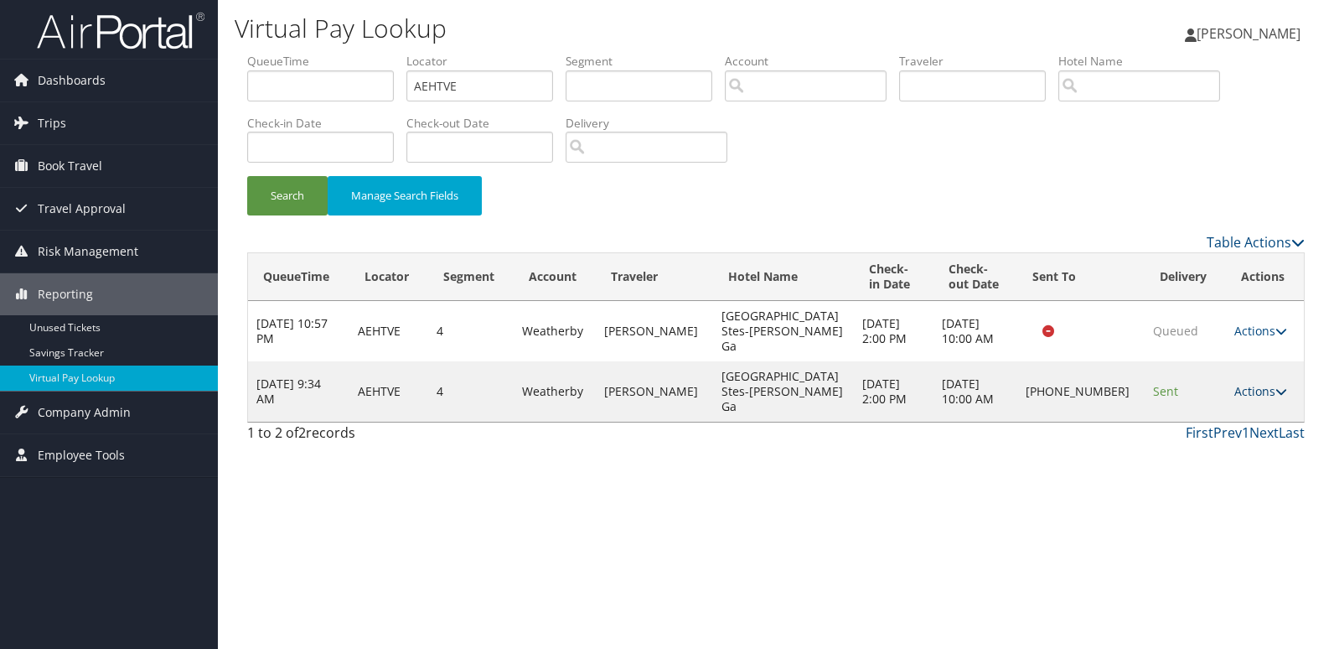
click at [1234, 383] on link "Actions" at bounding box center [1260, 391] width 53 height 16
click at [1209, 422] on link "Logs" at bounding box center [1201, 421] width 143 height 28
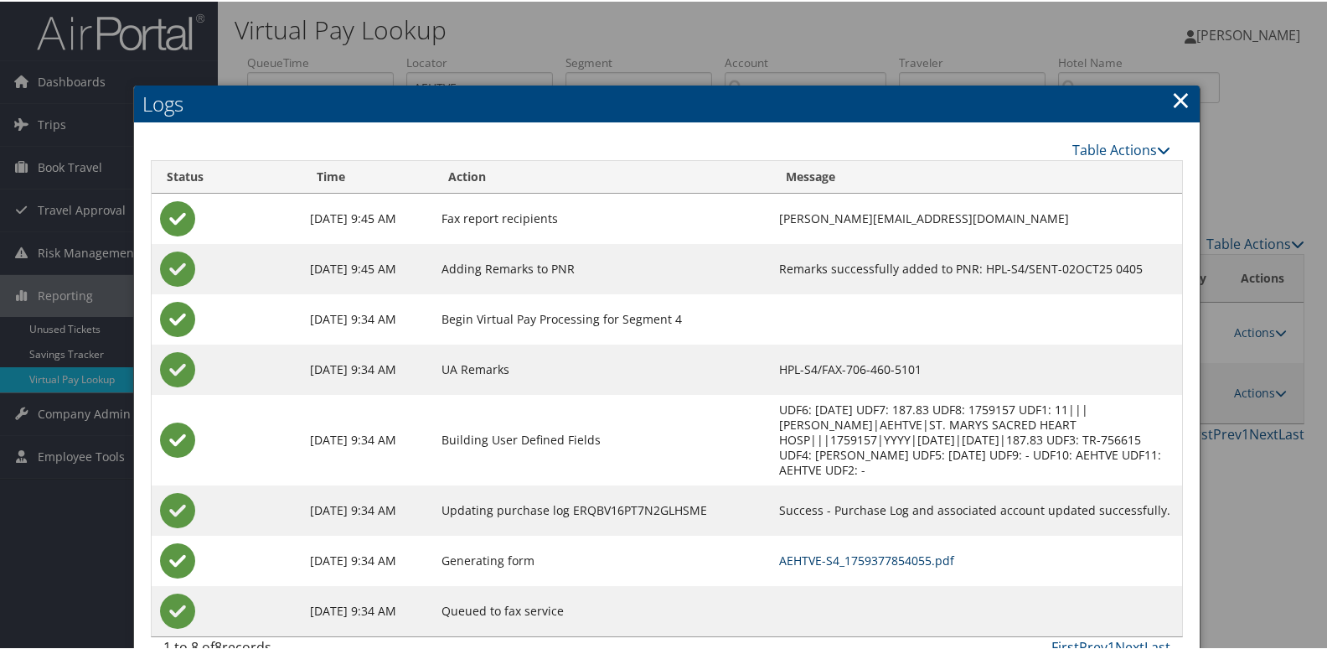
click at [848, 551] on link "AEHTVE-S4_1759377854055.pdf" at bounding box center [866, 559] width 175 height 16
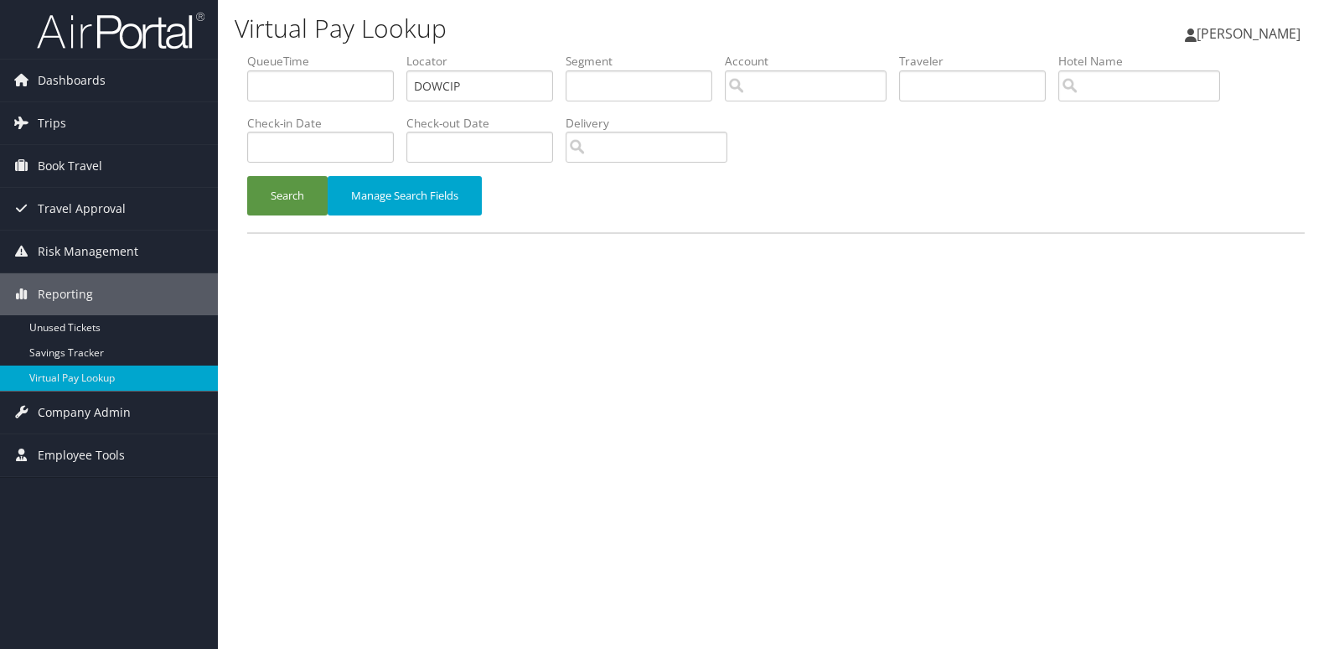
click at [512, 91] on input "DOWCIP" at bounding box center [479, 85] width 147 height 31
type input "GEPSSE"
click at [263, 209] on button "Search" at bounding box center [287, 195] width 80 height 39
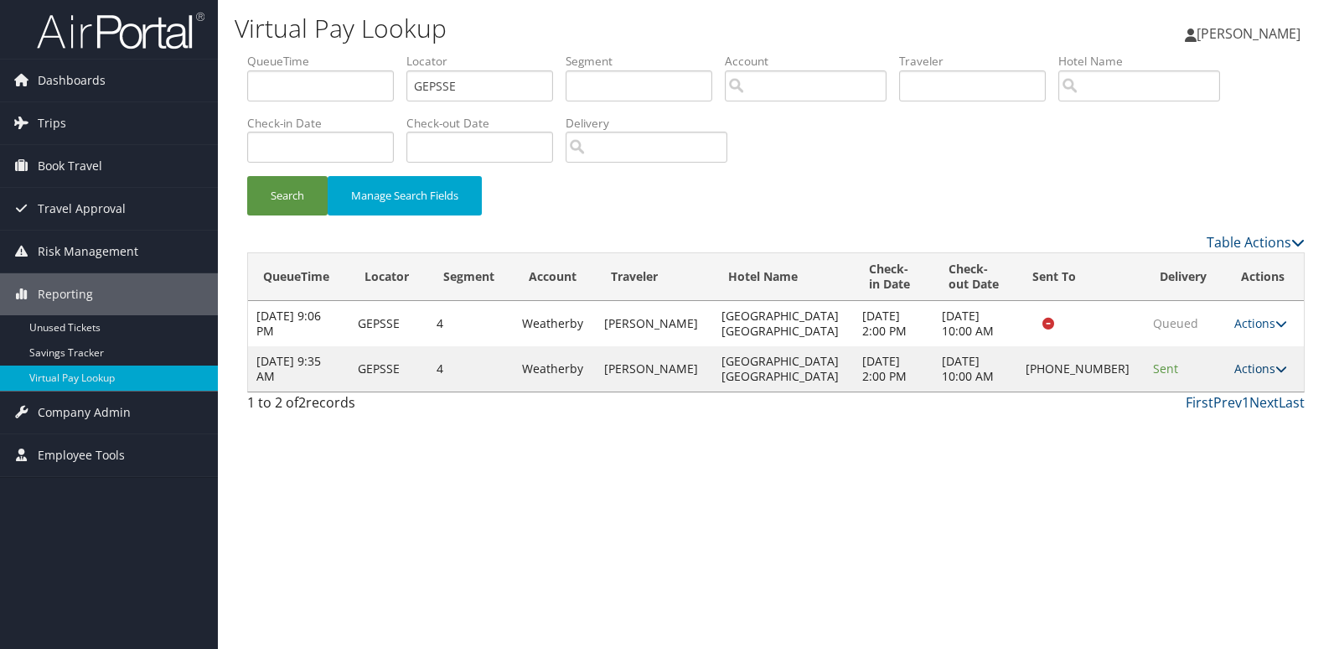
click at [1234, 371] on link "Actions" at bounding box center [1260, 368] width 53 height 16
click at [1176, 447] on link "Delivery Information" at bounding box center [1201, 450] width 143 height 28
click at [1259, 370] on link "Actions" at bounding box center [1260, 368] width 53 height 16
click at [1213, 418] on link "Logs" at bounding box center [1201, 421] width 143 height 28
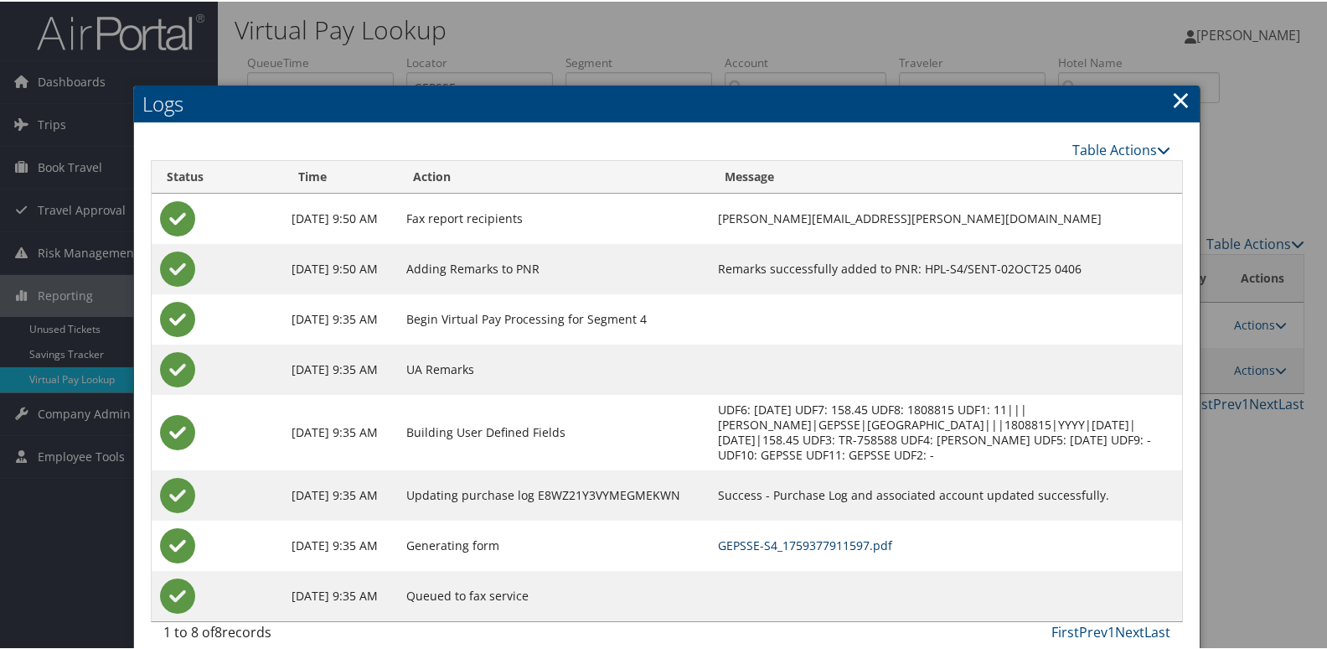
click at [885, 551] on link "GEPSSE-S4_1759377911597.pdf" at bounding box center [805, 543] width 174 height 16
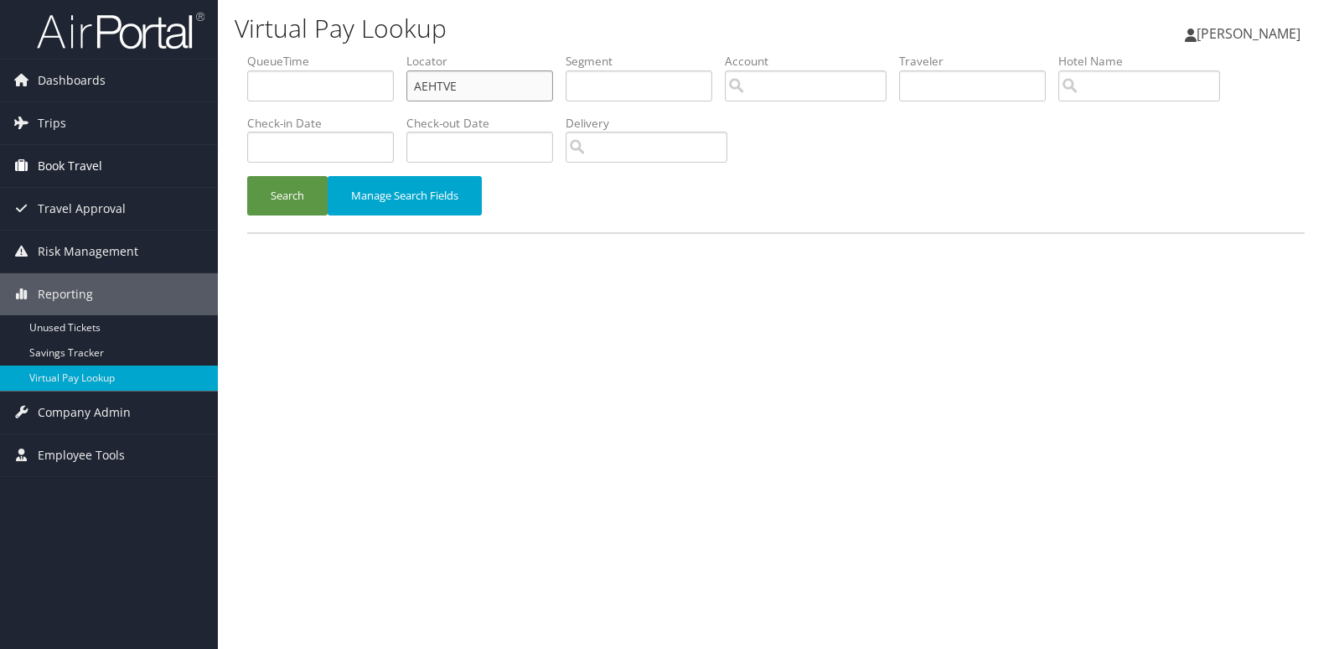
click at [129, 110] on div "Dashboards AirPortal 360™ (Manager) My Travel Dashboard Trips Airtinerary® Look…" at bounding box center [667, 324] width 1334 height 649
paste input "YUPBGB"
type input "YUPBGB"
click at [254, 209] on button "Search" at bounding box center [287, 195] width 80 height 39
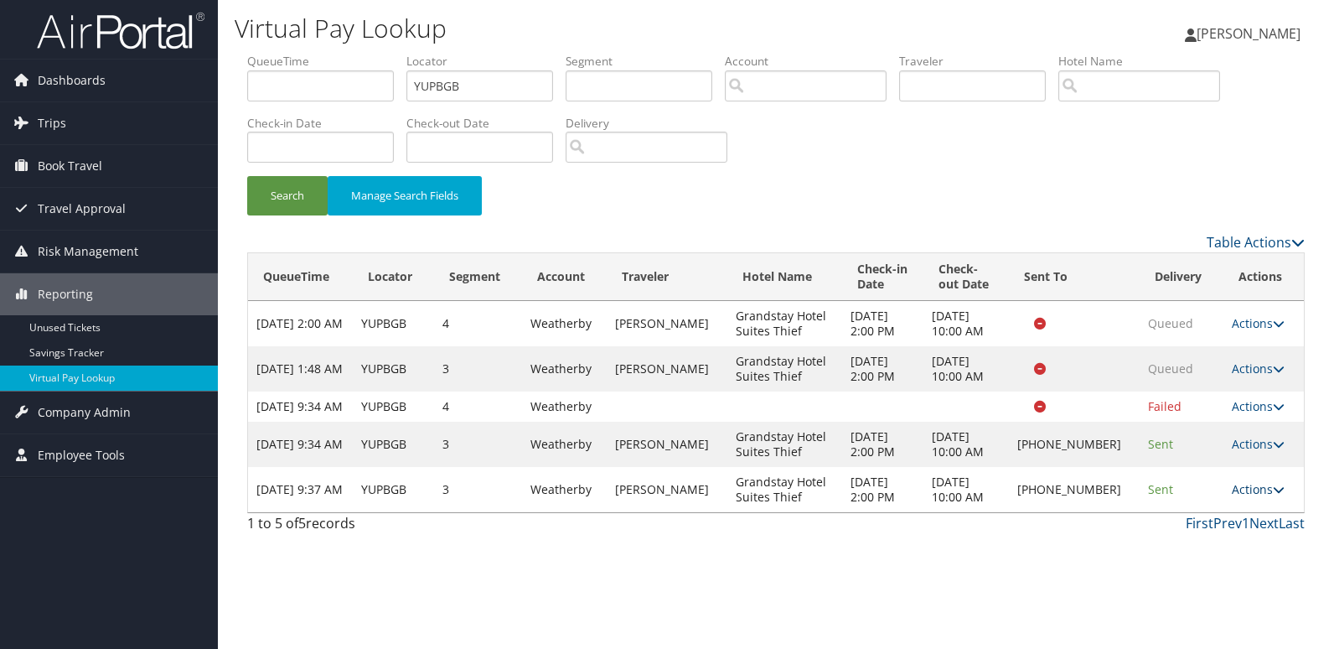
click at [1244, 497] on link "Actions" at bounding box center [1258, 489] width 53 height 16
click at [1239, 551] on link "Logs" at bounding box center [1201, 557] width 143 height 28
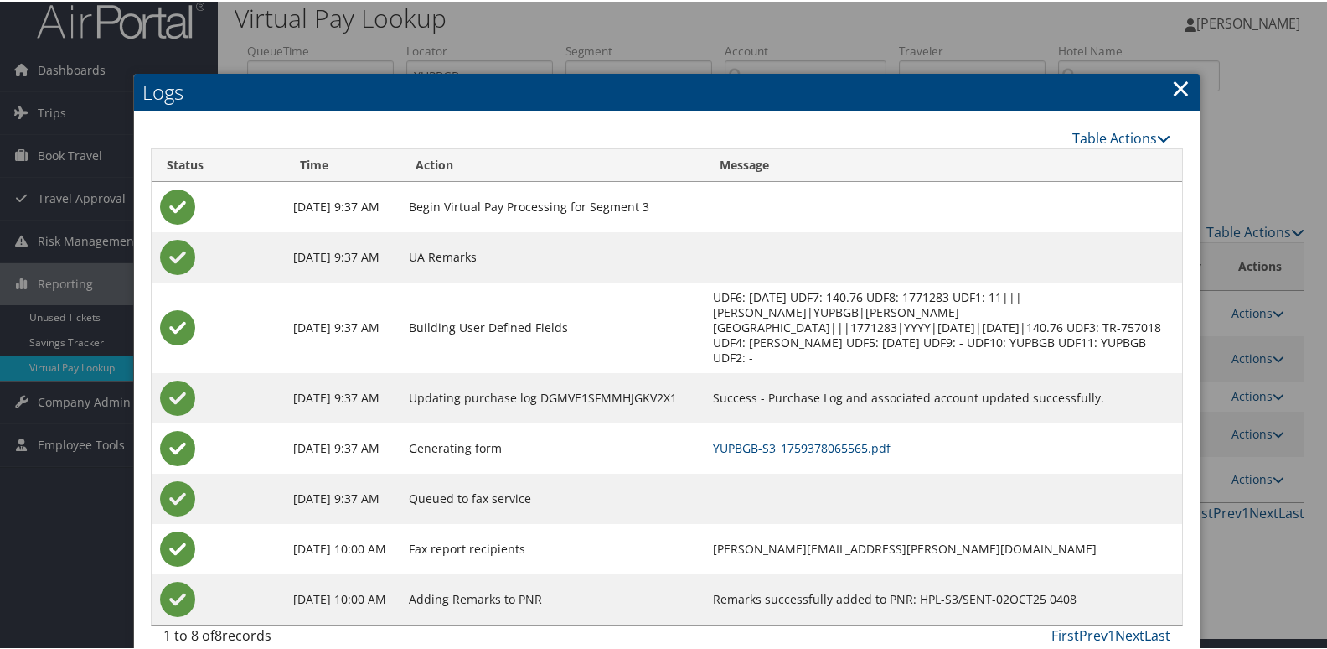
scroll to position [18, 0]
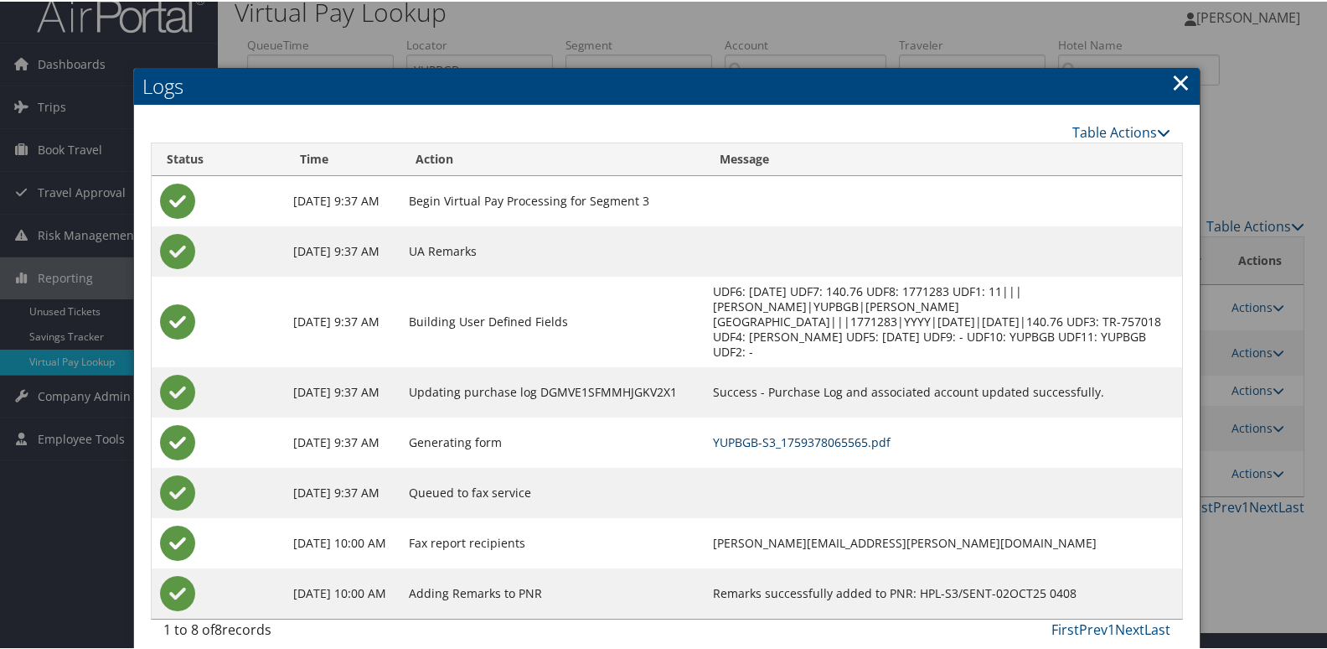
click at [865, 432] on link "YUPBGB-S3_1759378065565.pdf" at bounding box center [802, 440] width 178 height 16
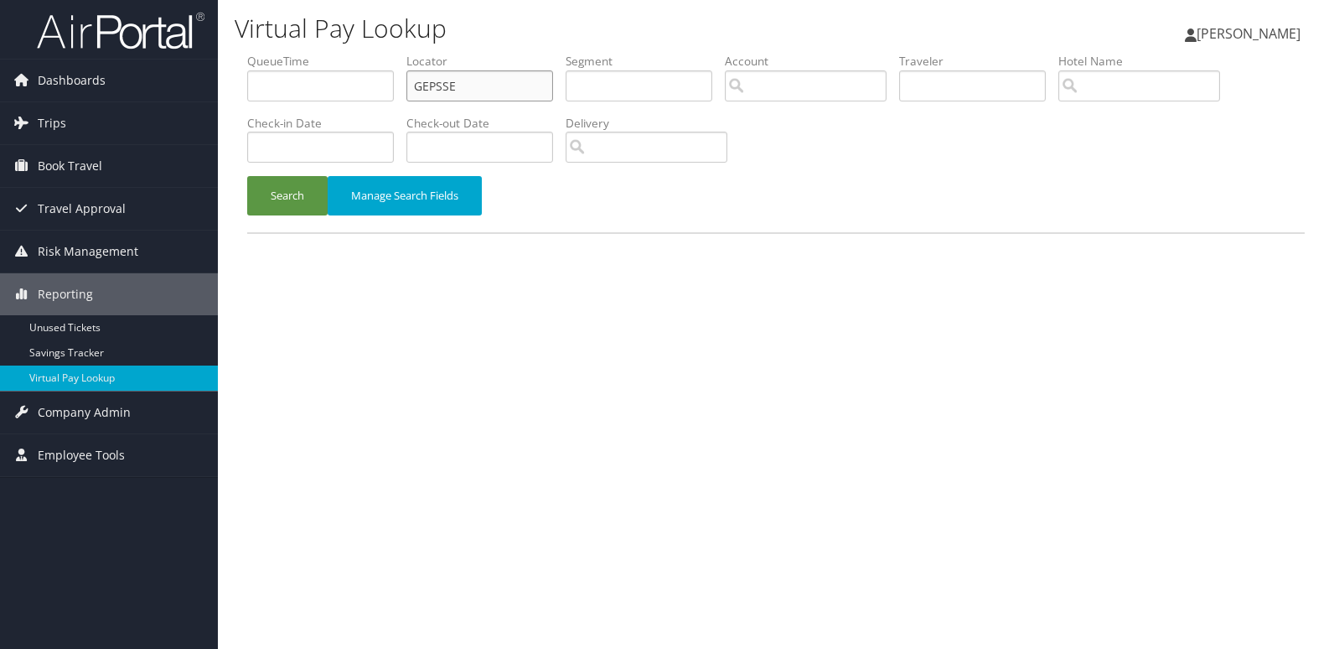
drag, startPoint x: 445, startPoint y: 78, endPoint x: 267, endPoint y: 106, distance: 179.8
click at [350, 53] on ul "QueueTime Locator GEPSSE Segment Account Traveler Hotel Name Check-in Date Chec…" at bounding box center [776, 53] width 1058 height 0
paste input "AGXTAO"
type input "AGXTAO"
click at [294, 188] on button "Search" at bounding box center [287, 195] width 80 height 39
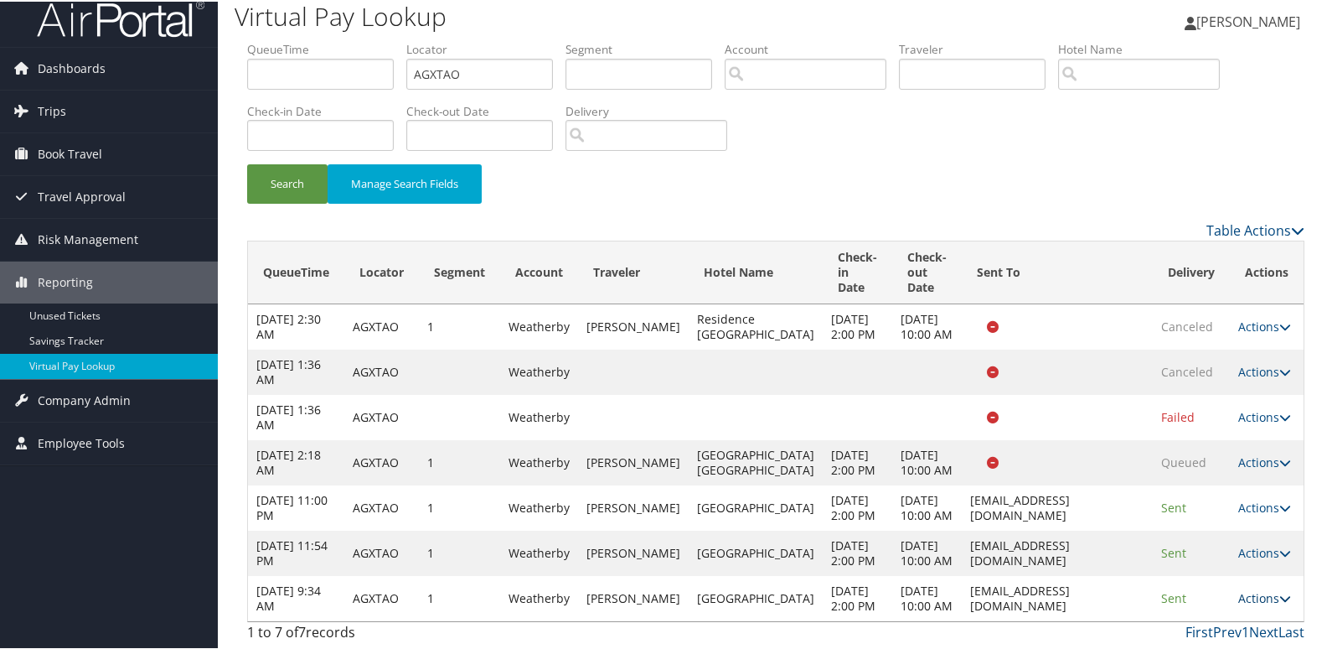
click at [1239, 588] on link "Actions" at bounding box center [1265, 596] width 53 height 16
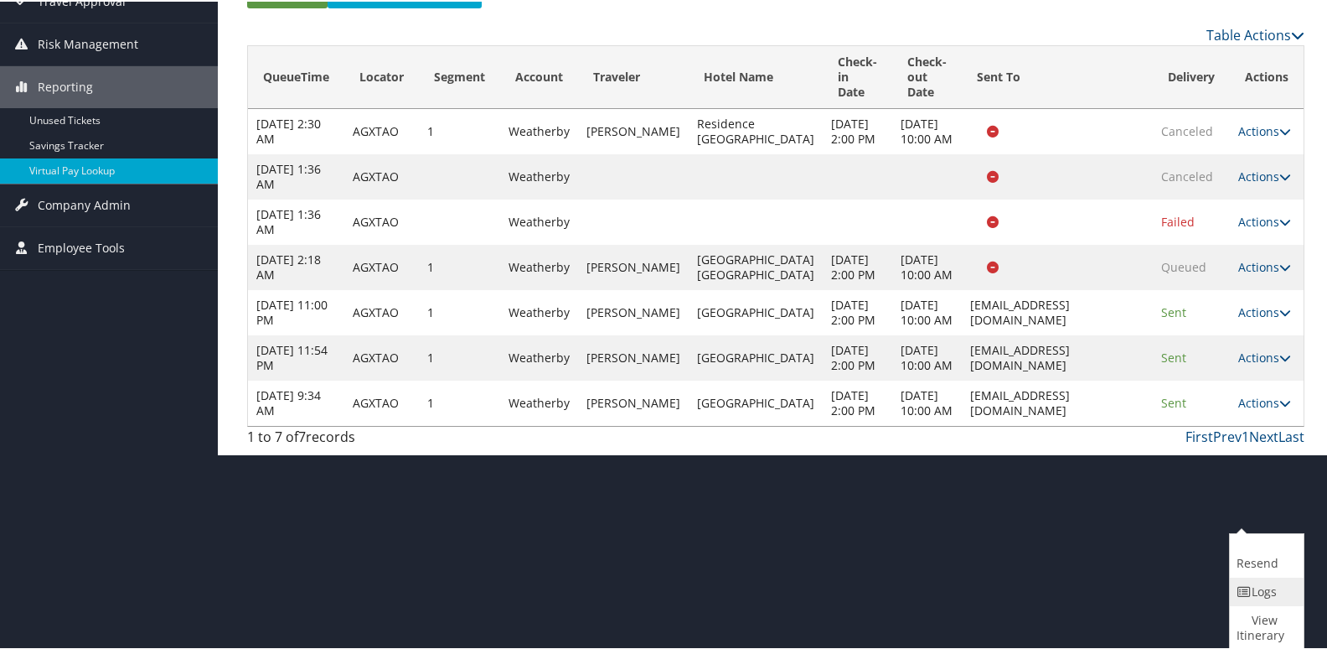
click at [1249, 590] on icon at bounding box center [1244, 590] width 15 height 12
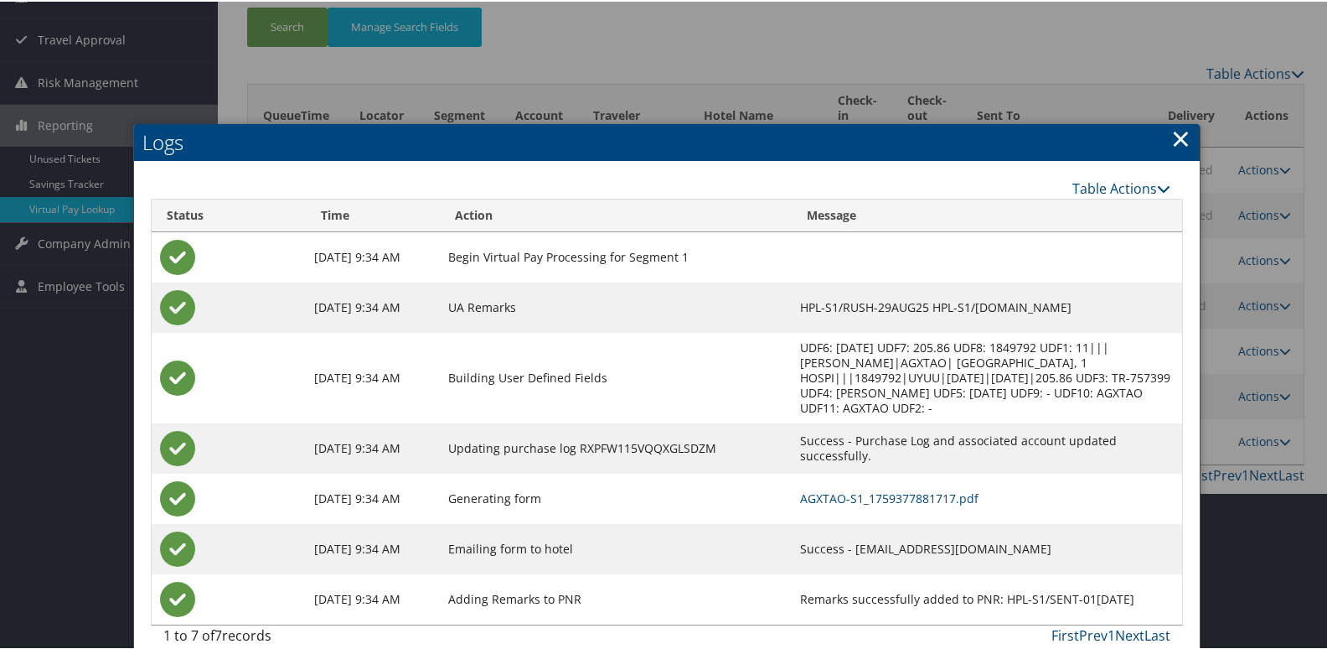
scroll to position [176, 0]
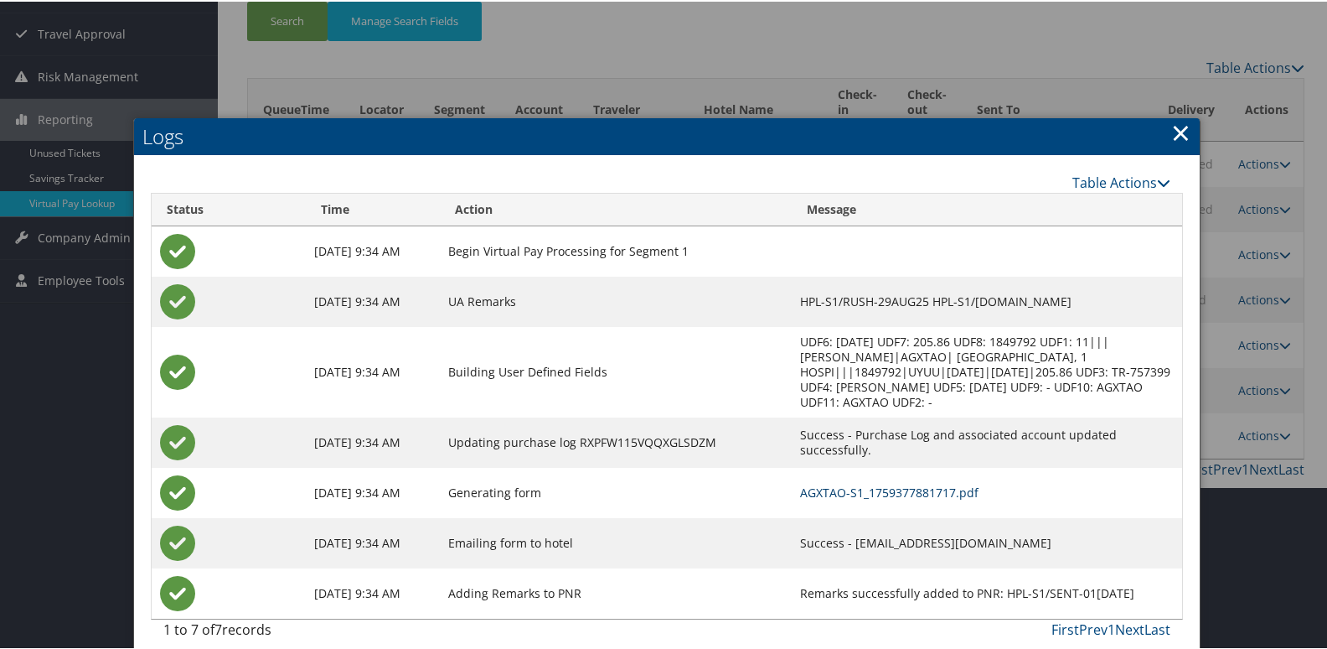
click at [866, 483] on link "AGXTAO-S1_1759377881717.pdf" at bounding box center [889, 491] width 178 height 16
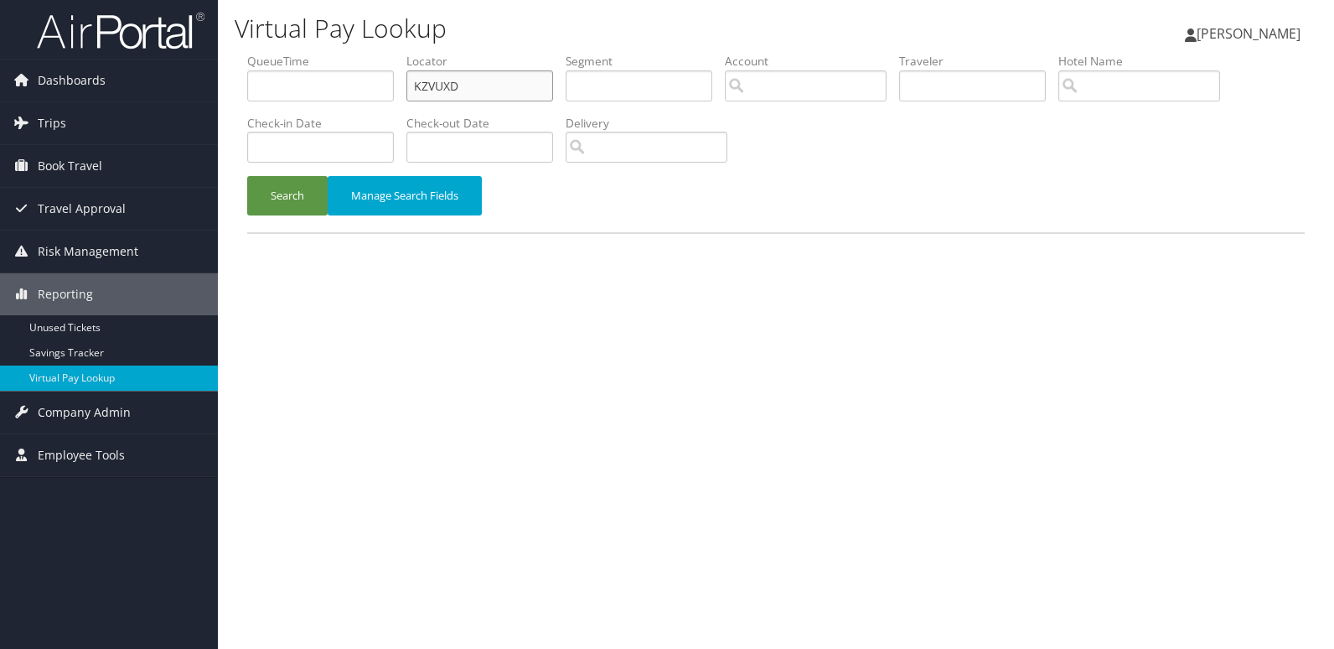
drag, startPoint x: 394, startPoint y: 92, endPoint x: 344, endPoint y: 106, distance: 52.3
click at [380, 53] on ul "QueueTime Locator KZVUXD Segment Account Traveler Hotel Name Check-in Date Chec…" at bounding box center [776, 53] width 1058 height 0
paste input "JUJRAV"
type input "JUJRAV"
click at [308, 192] on button "Search" at bounding box center [287, 195] width 80 height 39
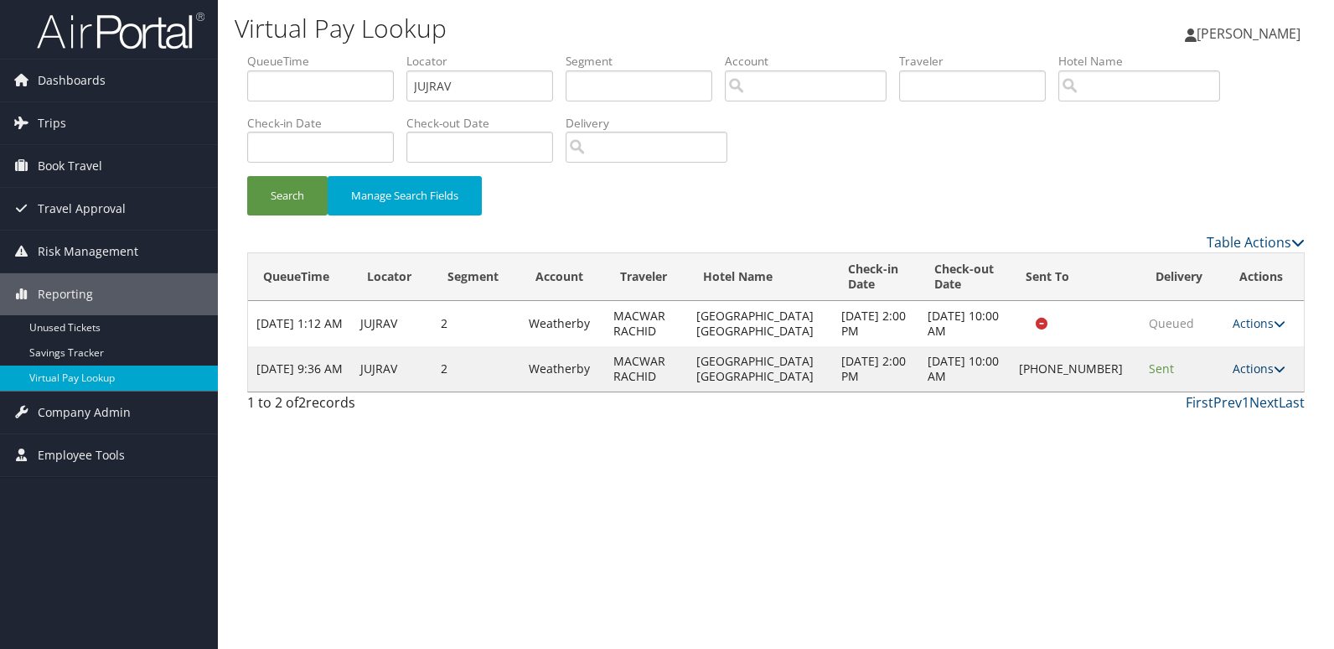
click at [1254, 375] on link "Actions" at bounding box center [1259, 368] width 53 height 16
click at [1231, 412] on link "Logs" at bounding box center [1202, 421] width 143 height 28
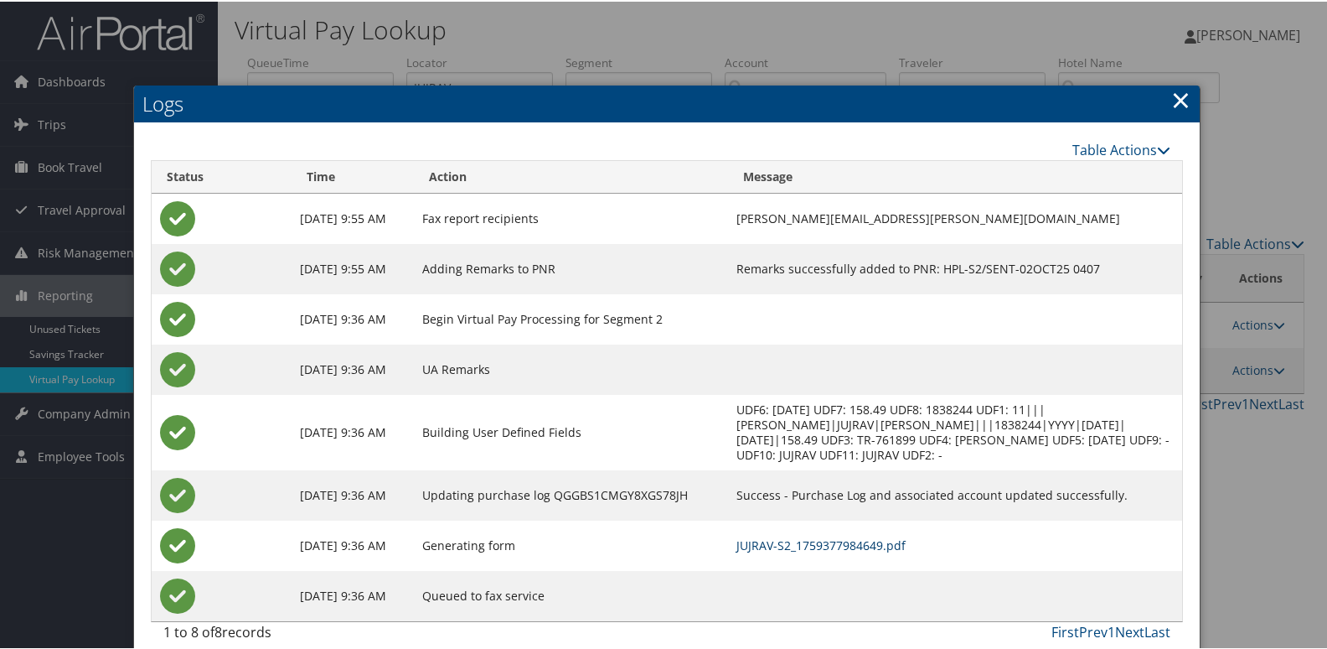
click at [894, 547] on link "JUJRAV-S2_1759377984649.pdf" at bounding box center [821, 543] width 169 height 16
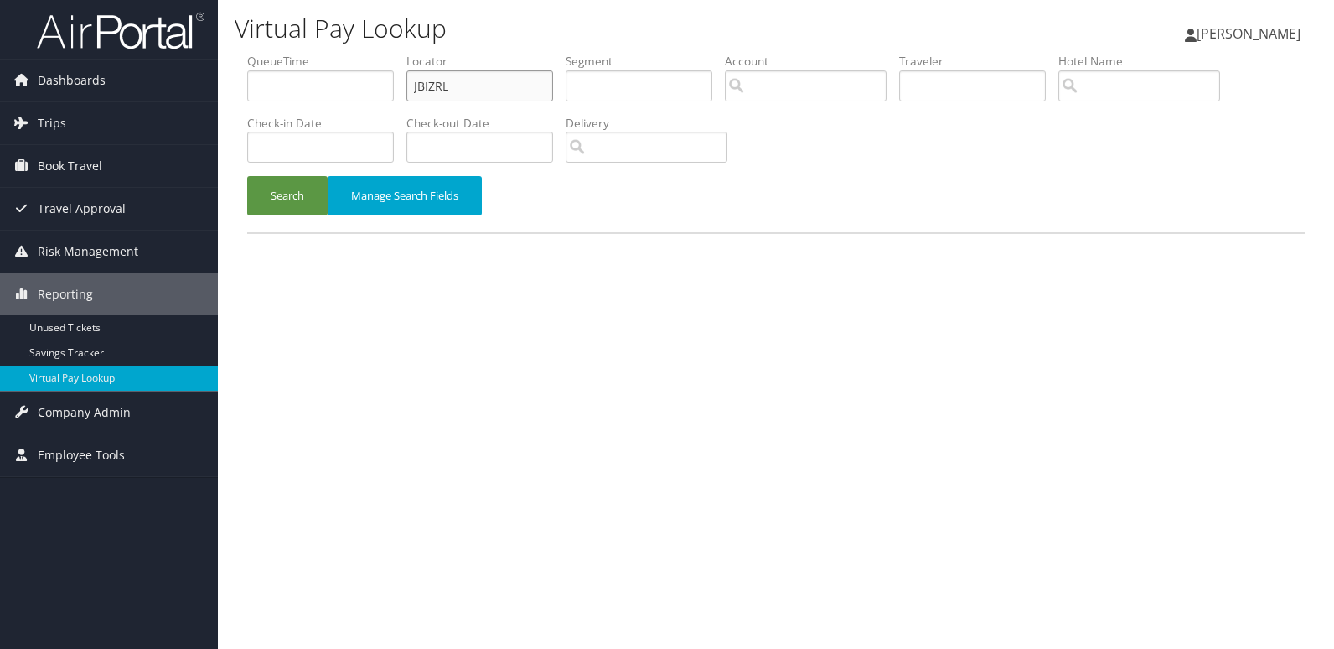
drag, startPoint x: 466, startPoint y: 79, endPoint x: 240, endPoint y: 109, distance: 228.3
click at [308, 53] on ul "QueueTime Locator JBIZRL Segment Account Traveler Hotel Name Check-in Date Chec…" at bounding box center [776, 53] width 1058 height 0
paste input "GJUODU"
type input "GJUODU"
drag, startPoint x: 282, startPoint y: 206, endPoint x: 326, endPoint y: 220, distance: 46.4
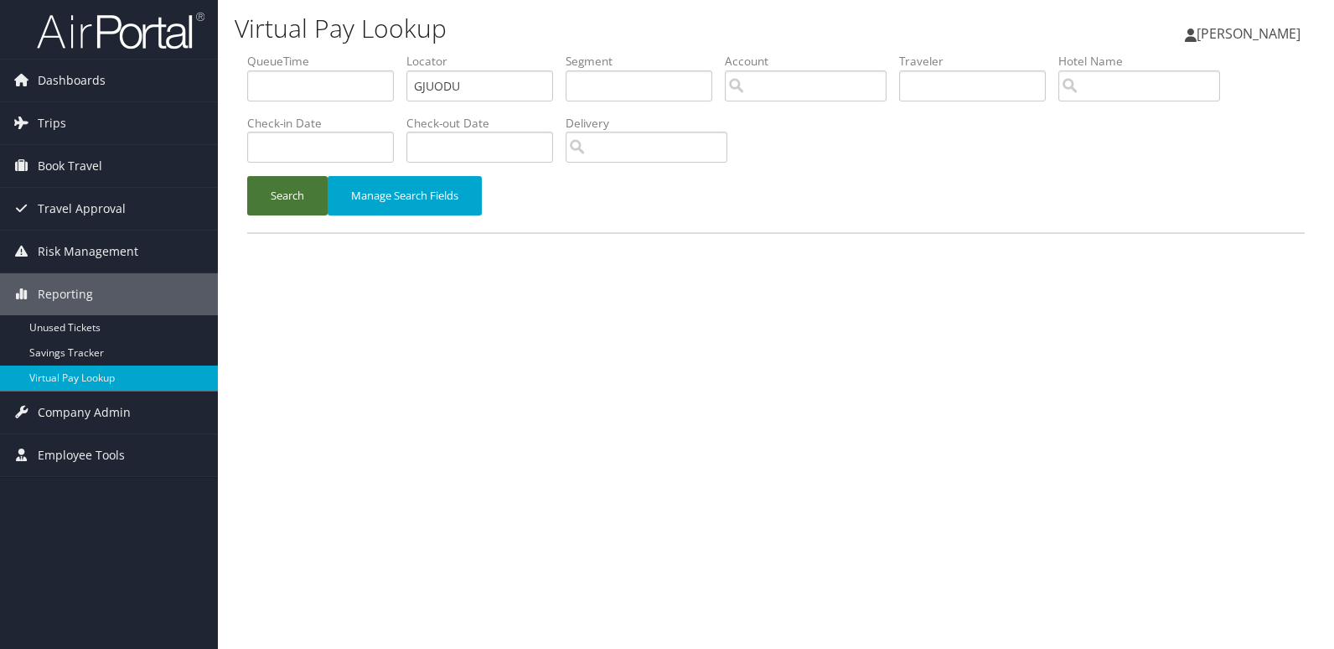
click at [283, 207] on button "Search" at bounding box center [287, 195] width 80 height 39
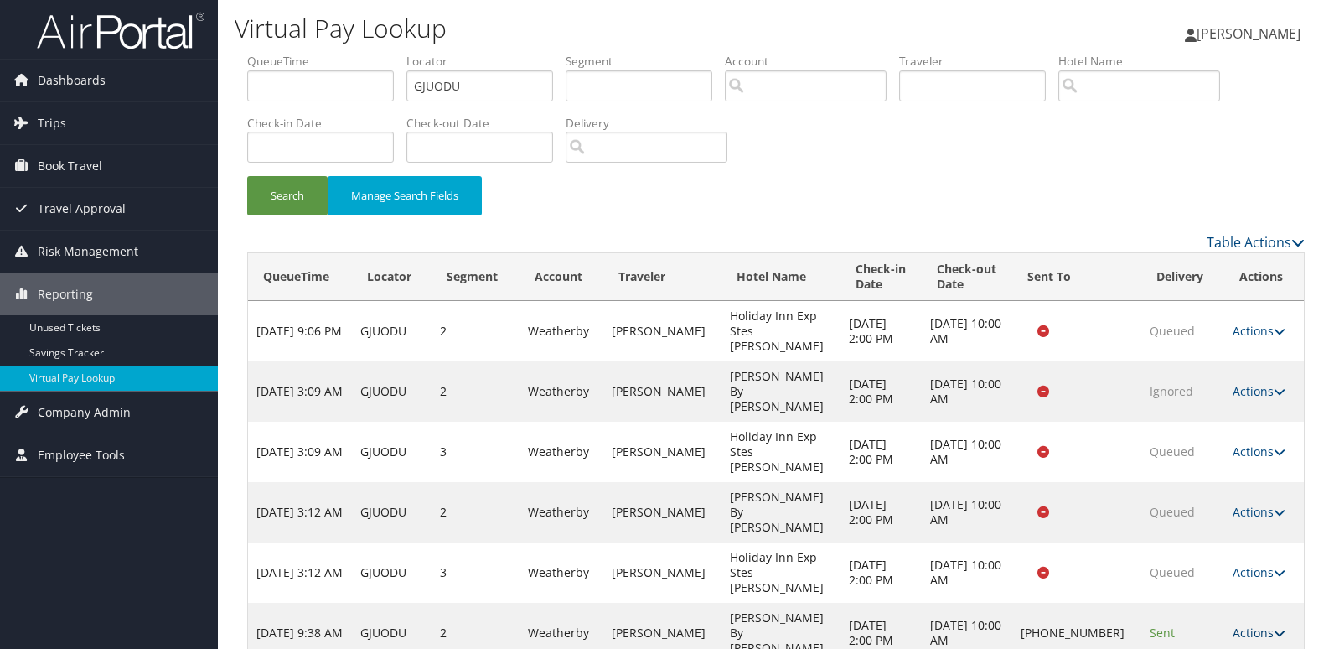
click at [1233, 624] on link "Actions" at bounding box center [1259, 632] width 53 height 16
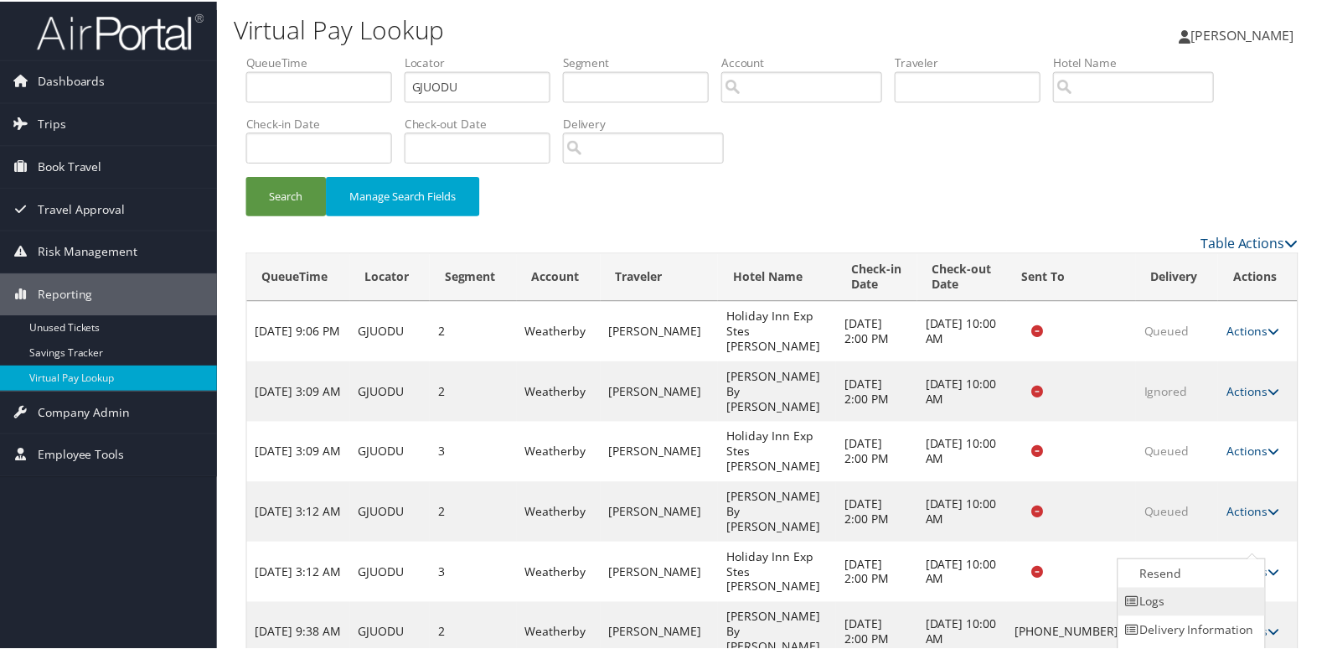
scroll to position [26, 0]
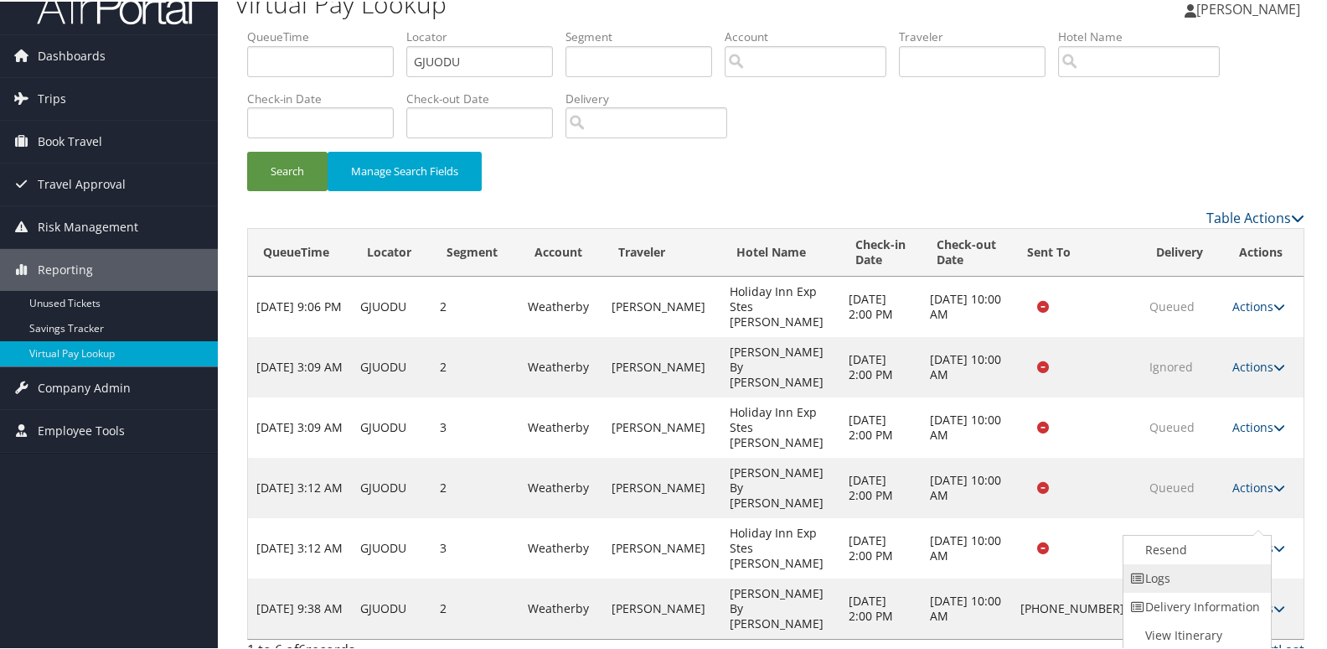
click at [1224, 577] on link "Logs" at bounding box center [1195, 576] width 143 height 28
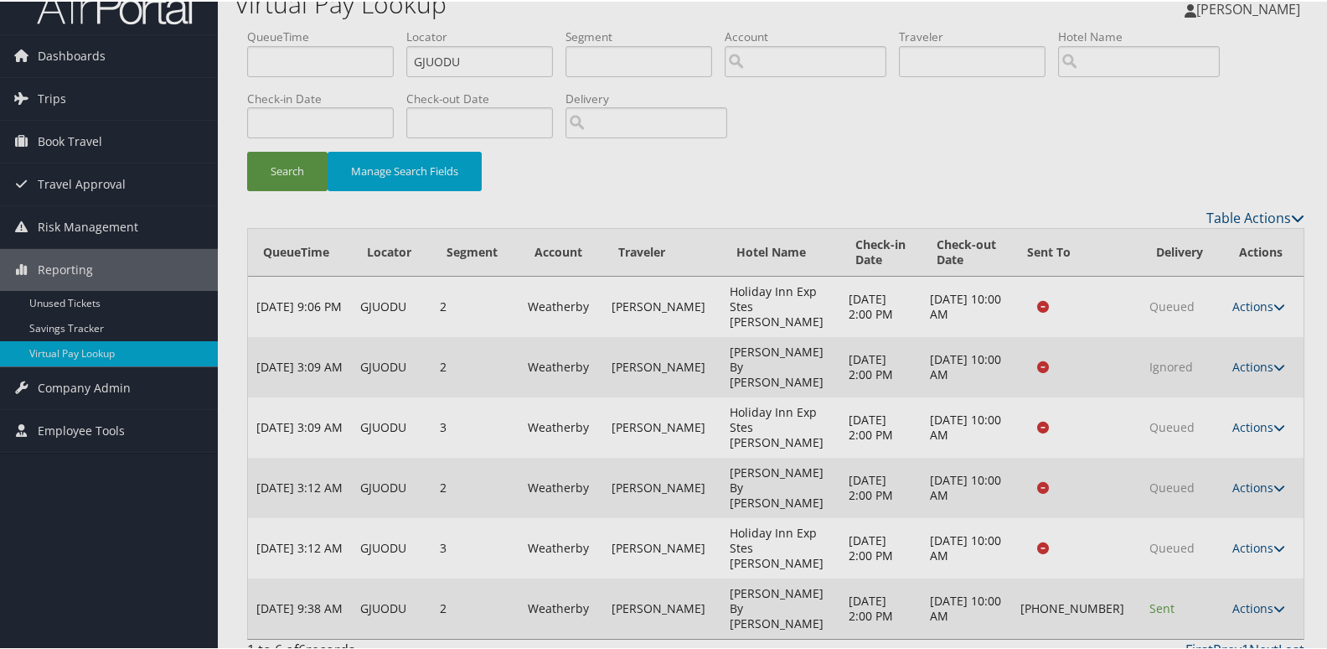
scroll to position [0, 0]
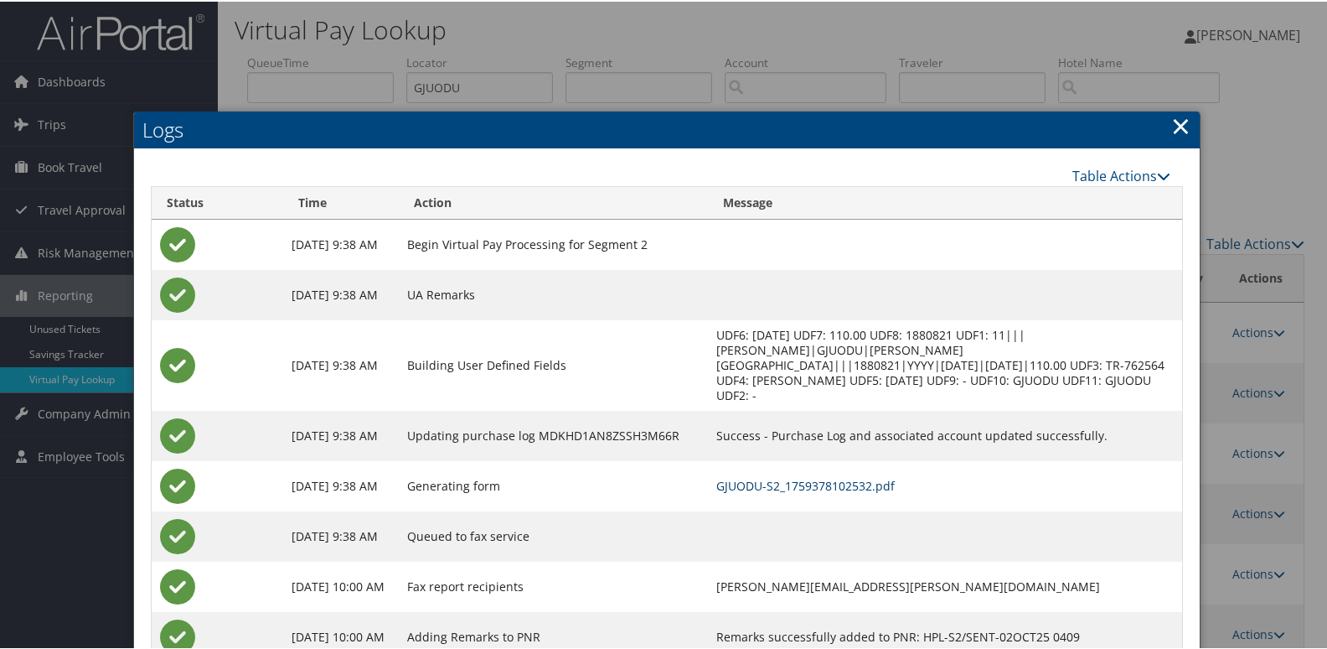
click at [887, 476] on link "GJUODU-S2_1759378102532.pdf" at bounding box center [805, 484] width 178 height 16
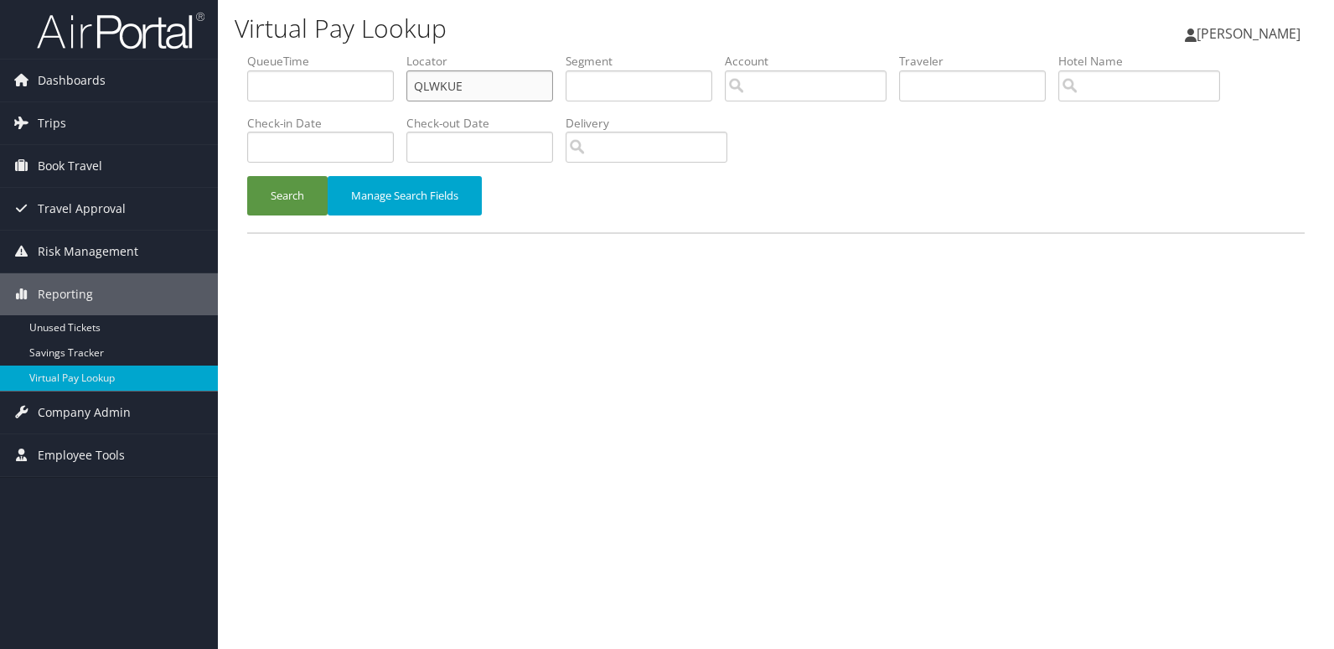
drag, startPoint x: 0, startPoint y: 0, endPoint x: 220, endPoint y: 111, distance: 246.6
click at [234, 105] on div "Virtual Pay Lookup [PERSON_NAME] [PERSON_NAME] My Settings Travel Agency Contac…" at bounding box center [776, 324] width 1116 height 649
paste input "CBKZFS"
type input "CBKZFS"
click at [314, 193] on button "Search" at bounding box center [287, 195] width 80 height 39
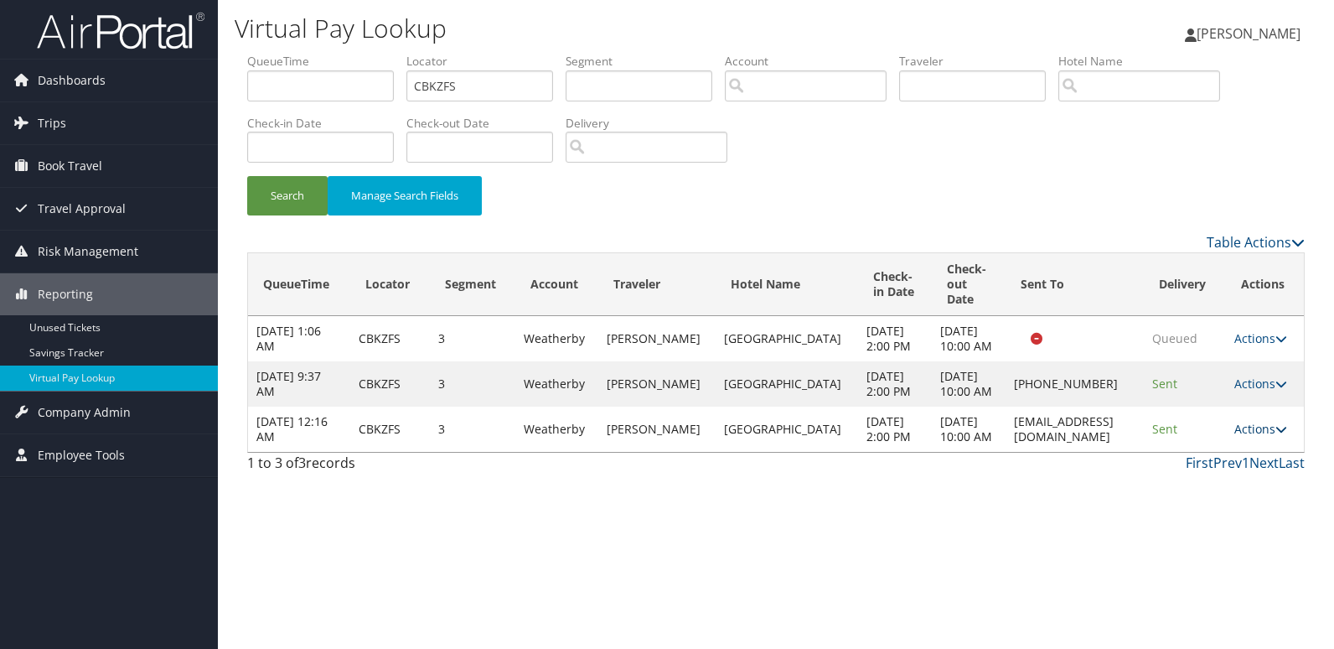
click at [1246, 437] on link "Actions" at bounding box center [1260, 429] width 53 height 16
click at [1233, 510] on link "Logs" at bounding box center [1226, 519] width 106 height 28
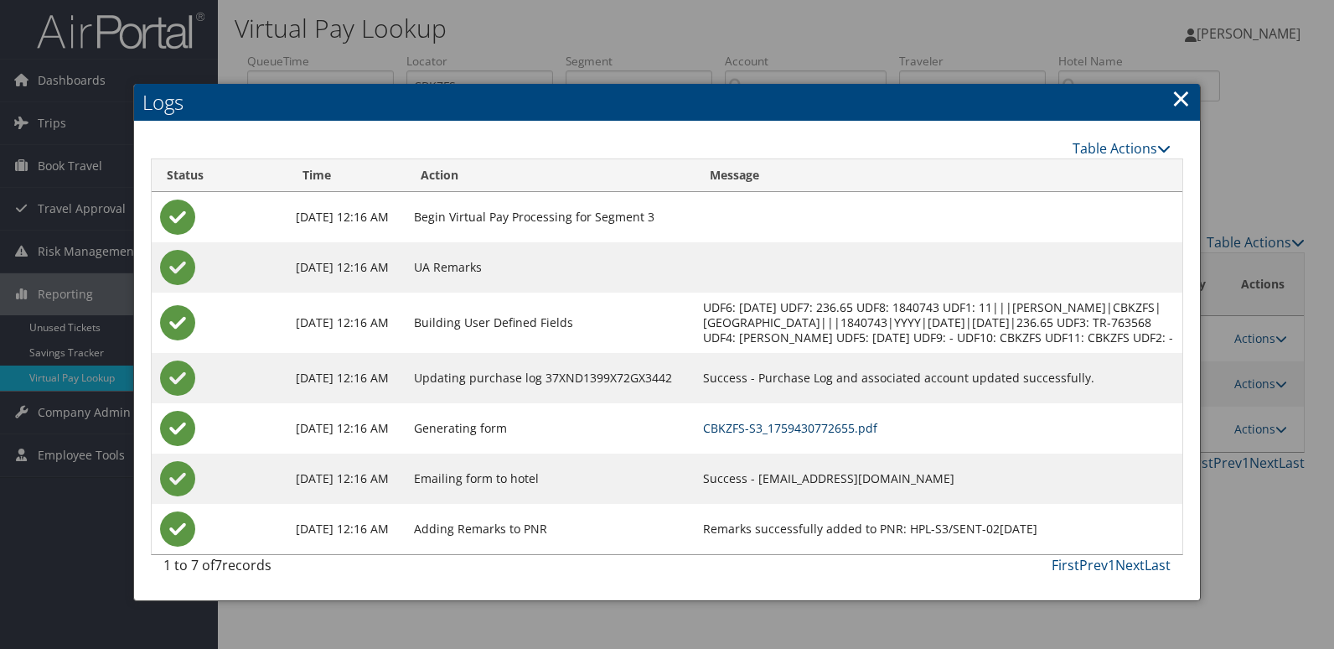
drag, startPoint x: 911, startPoint y: 447, endPoint x: 982, endPoint y: 473, distance: 75.8
click at [877, 436] on link "CBKZFS-S3_1759430772655.pdf" at bounding box center [790, 428] width 174 height 16
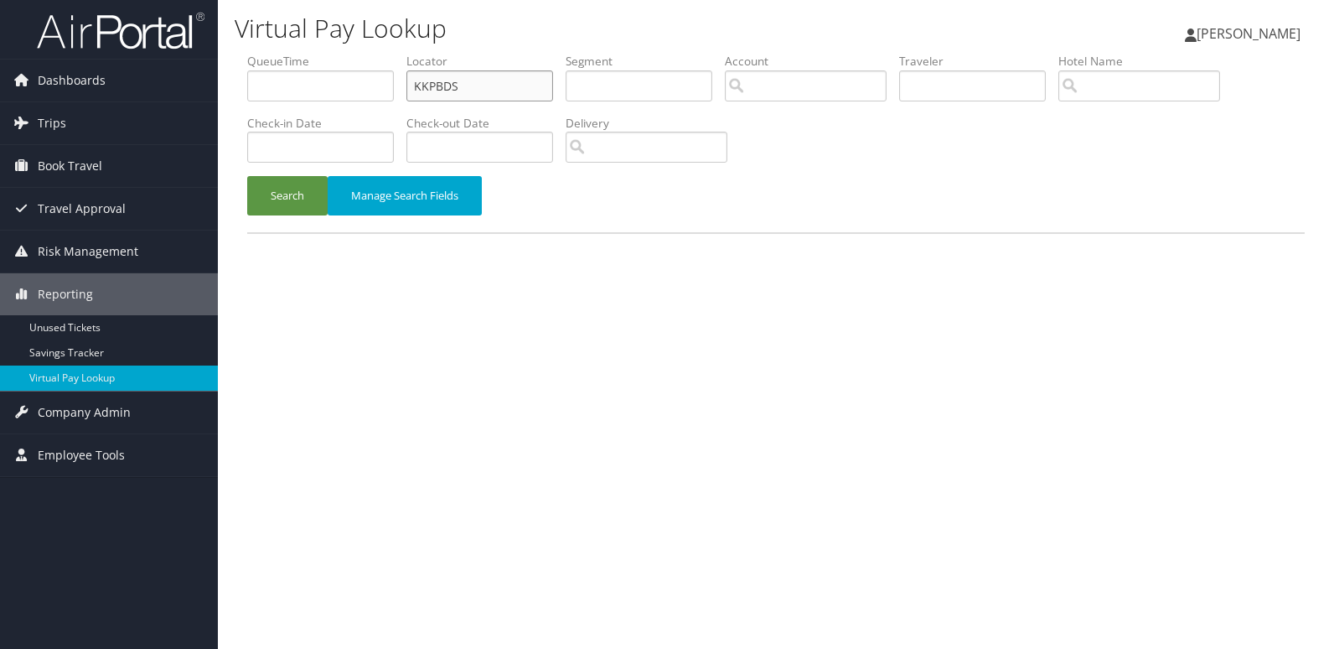
drag, startPoint x: 349, startPoint y: 85, endPoint x: 318, endPoint y: 109, distance: 39.6
click at [320, 53] on ul "QueueTime Locator KKPBDS Segment Account Traveler Hotel Name Check-in Date Chec…" at bounding box center [776, 53] width 1058 height 0
paste input "AUCCYA"
type input "AUCCYA"
click at [286, 199] on button "Search" at bounding box center [287, 195] width 80 height 39
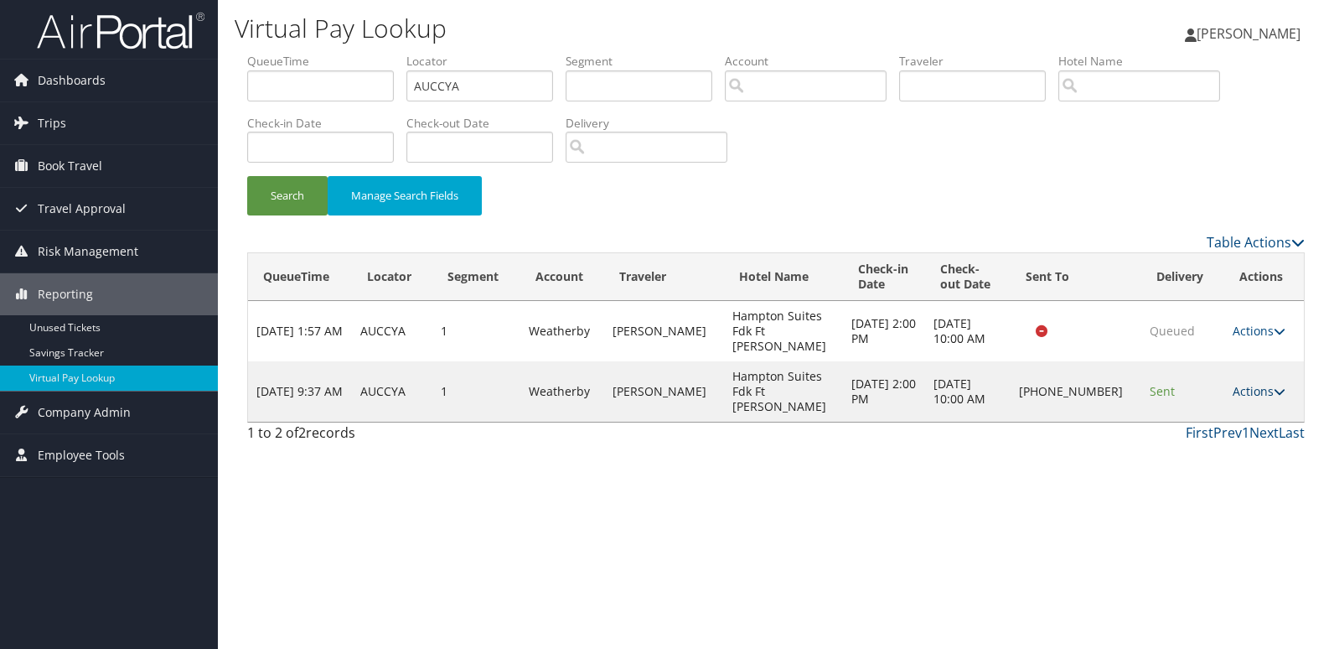
click at [1256, 383] on link "Actions" at bounding box center [1259, 391] width 53 height 16
click at [1233, 421] on link "Logs" at bounding box center [1202, 421] width 143 height 28
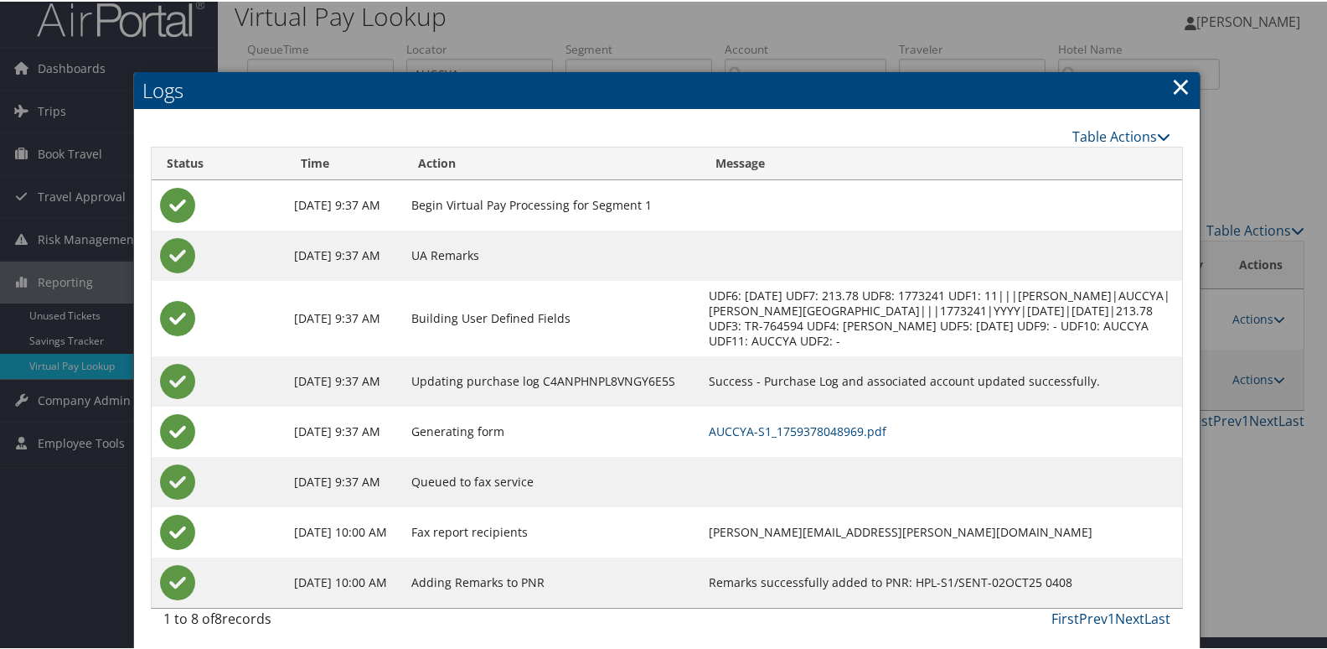
scroll to position [18, 0]
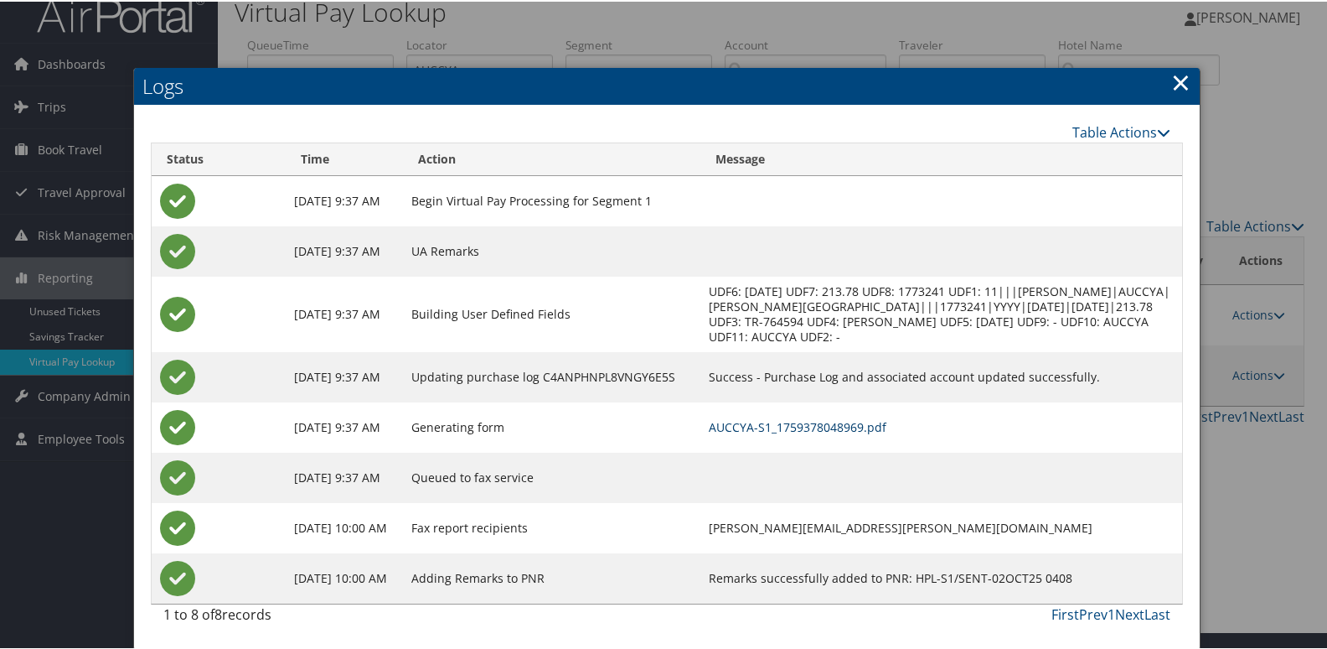
click at [824, 432] on link "AUCCYA-S1_1759378048969.pdf" at bounding box center [798, 425] width 178 height 16
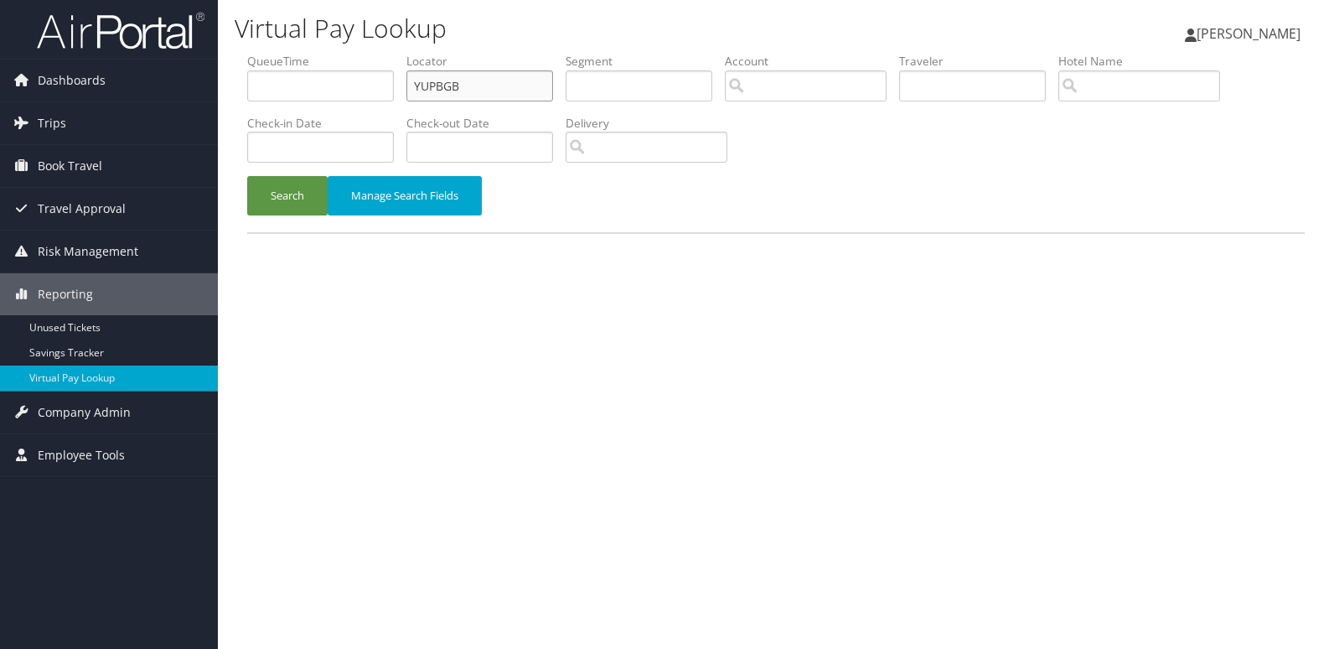
click at [483, 82] on input "YUPBGB" at bounding box center [479, 85] width 147 height 31
paste input "WSJZTY"
type input "WSJZTY"
drag, startPoint x: 292, startPoint y: 199, endPoint x: 365, endPoint y: 192, distance: 72.5
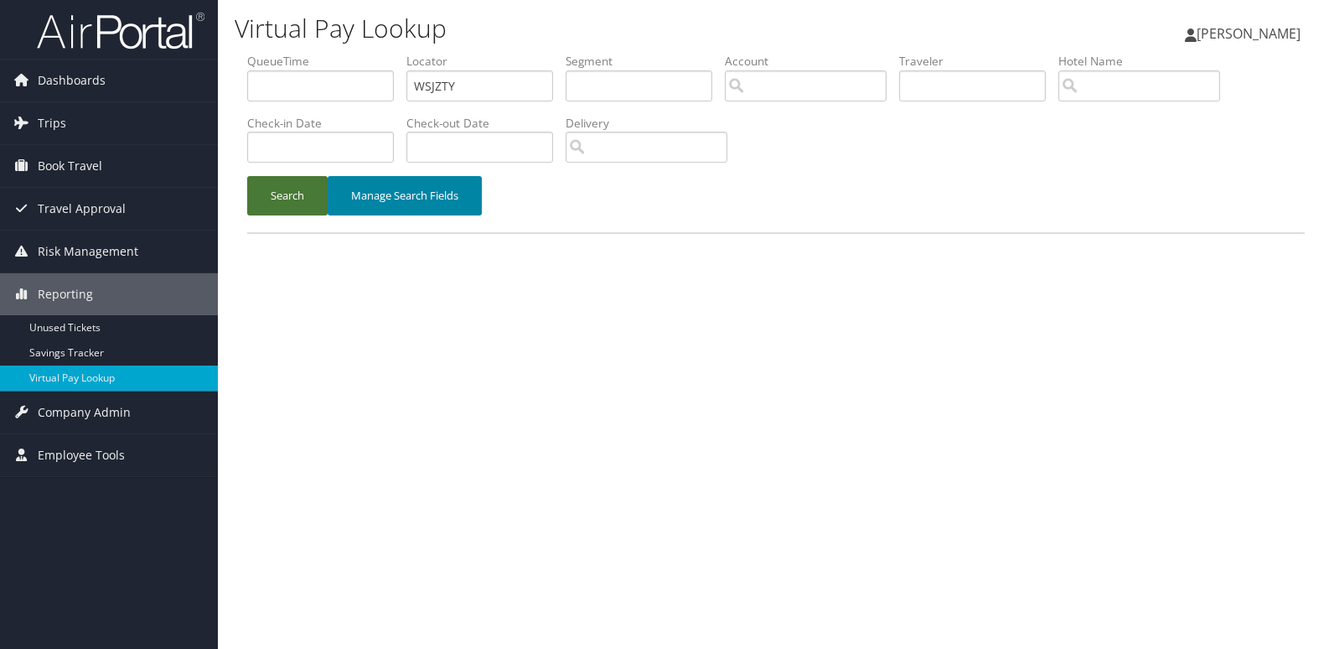
click at [295, 199] on button "Search" at bounding box center [287, 195] width 80 height 39
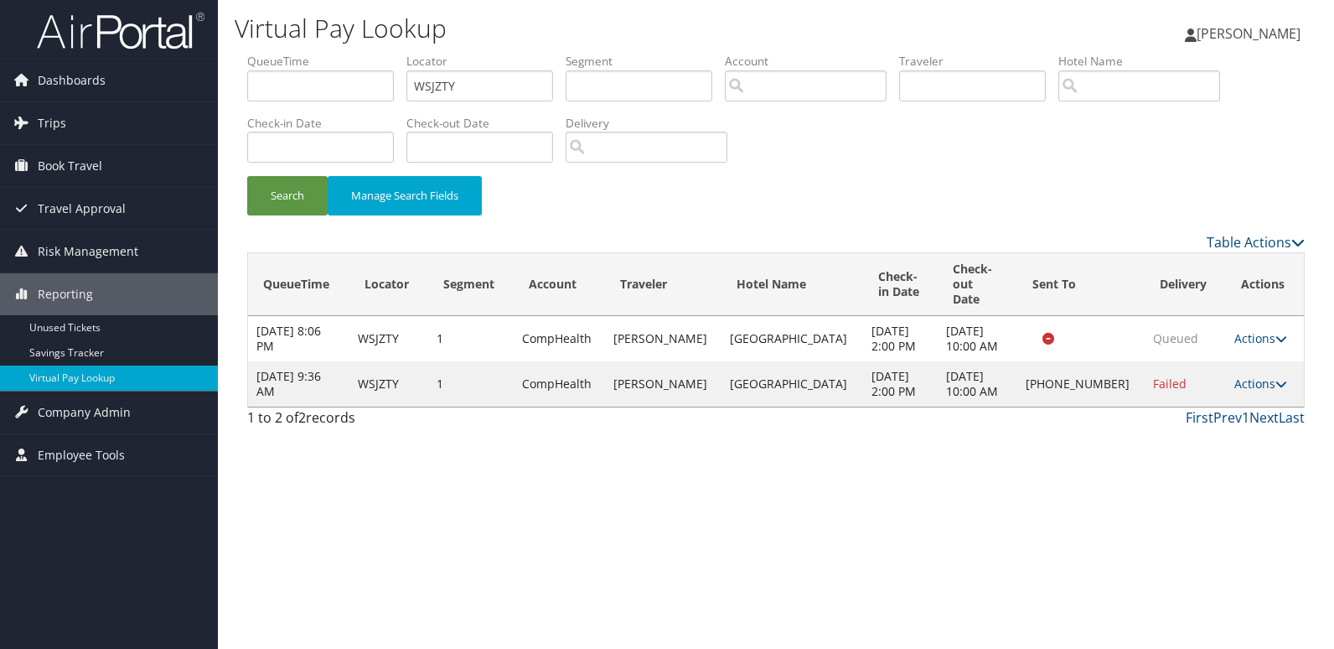
click at [1265, 375] on link "Actions" at bounding box center [1260, 383] width 53 height 16
click at [1234, 411] on link "Logs" at bounding box center [1202, 421] width 143 height 28
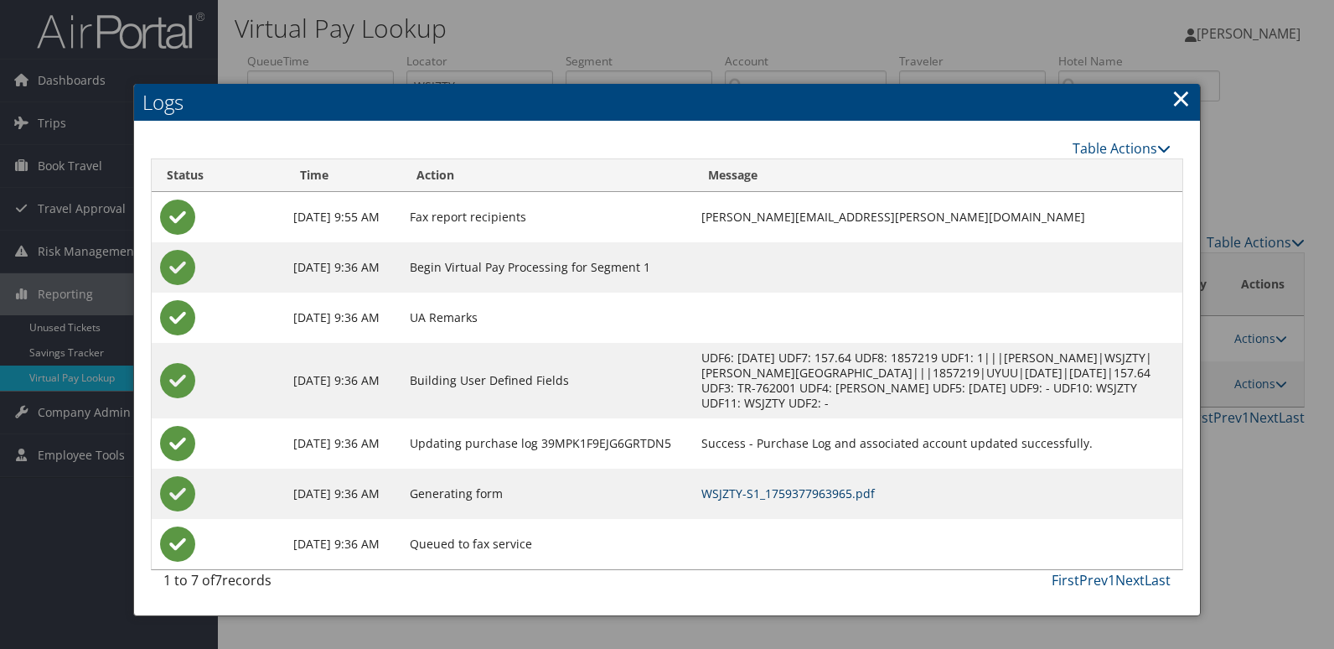
click at [851, 492] on link "WSJZTY-S1_1759377963965.pdf" at bounding box center [787, 493] width 173 height 16
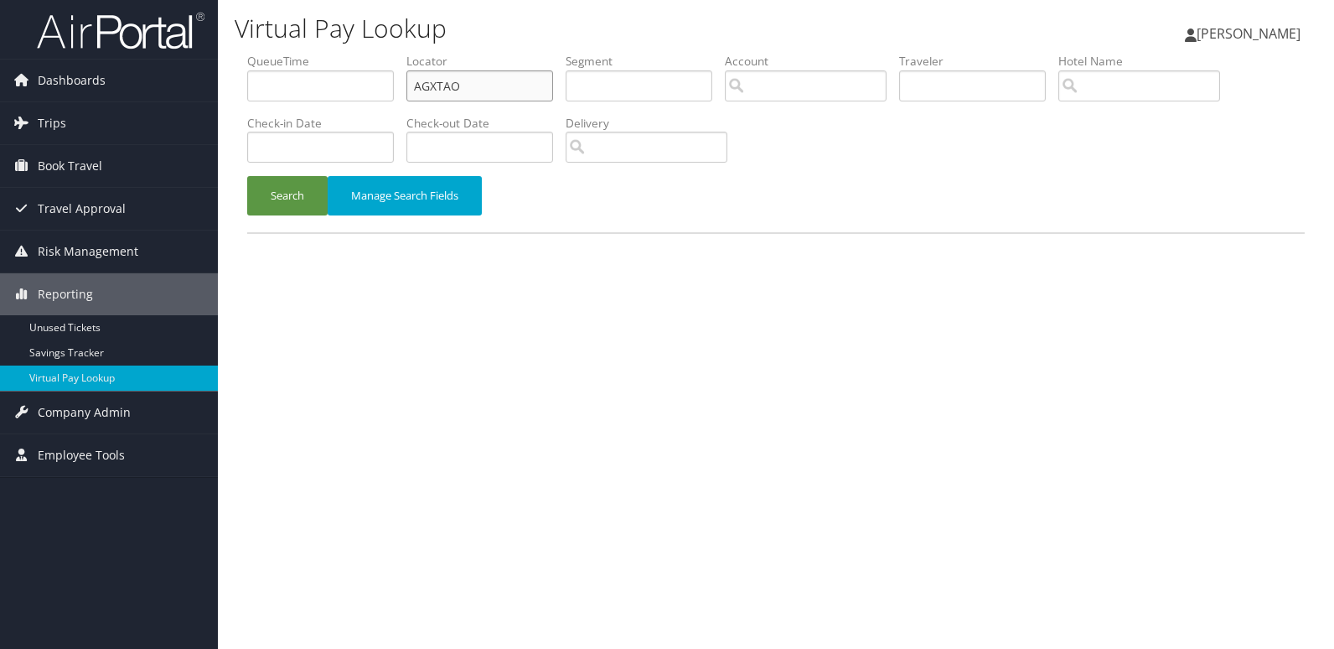
click at [490, 91] on input "AGXTAO" at bounding box center [479, 85] width 147 height 31
paste input "NTIMNN"
type input "NTIMNN"
click at [292, 196] on button "Search" at bounding box center [287, 195] width 80 height 39
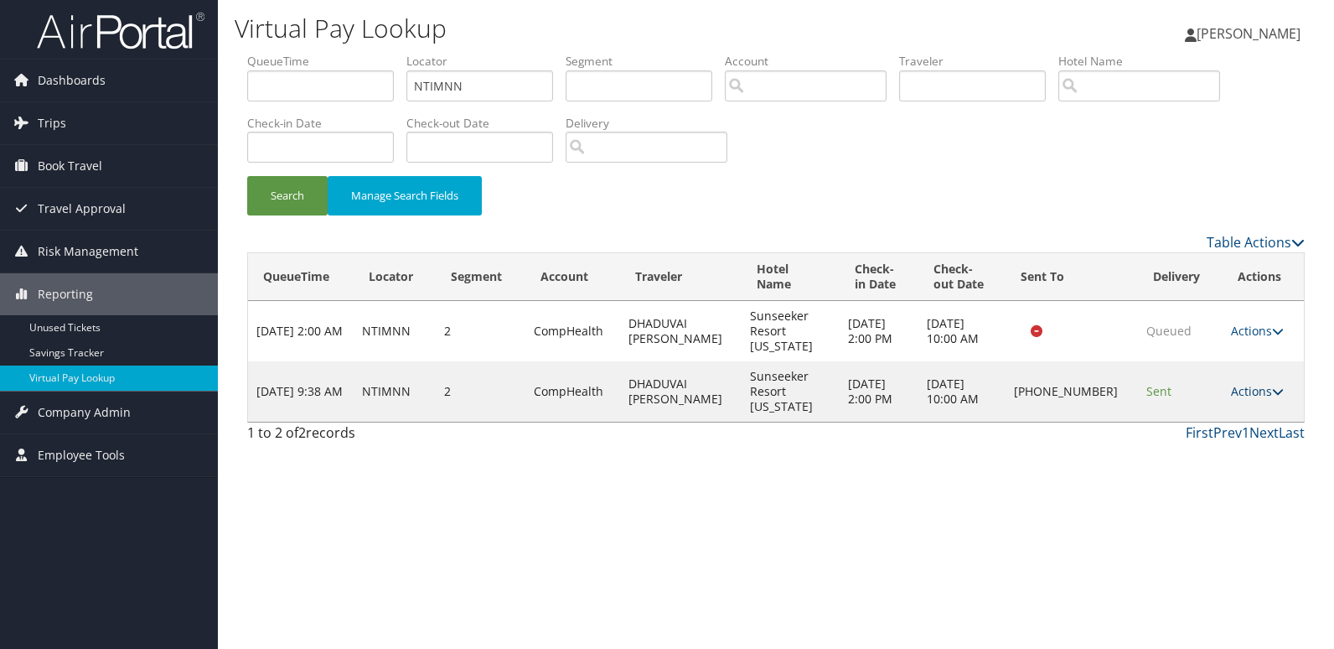
click at [1262, 383] on link "Actions" at bounding box center [1257, 391] width 53 height 16
click at [1182, 426] on link "Logs" at bounding box center [1201, 421] width 143 height 28
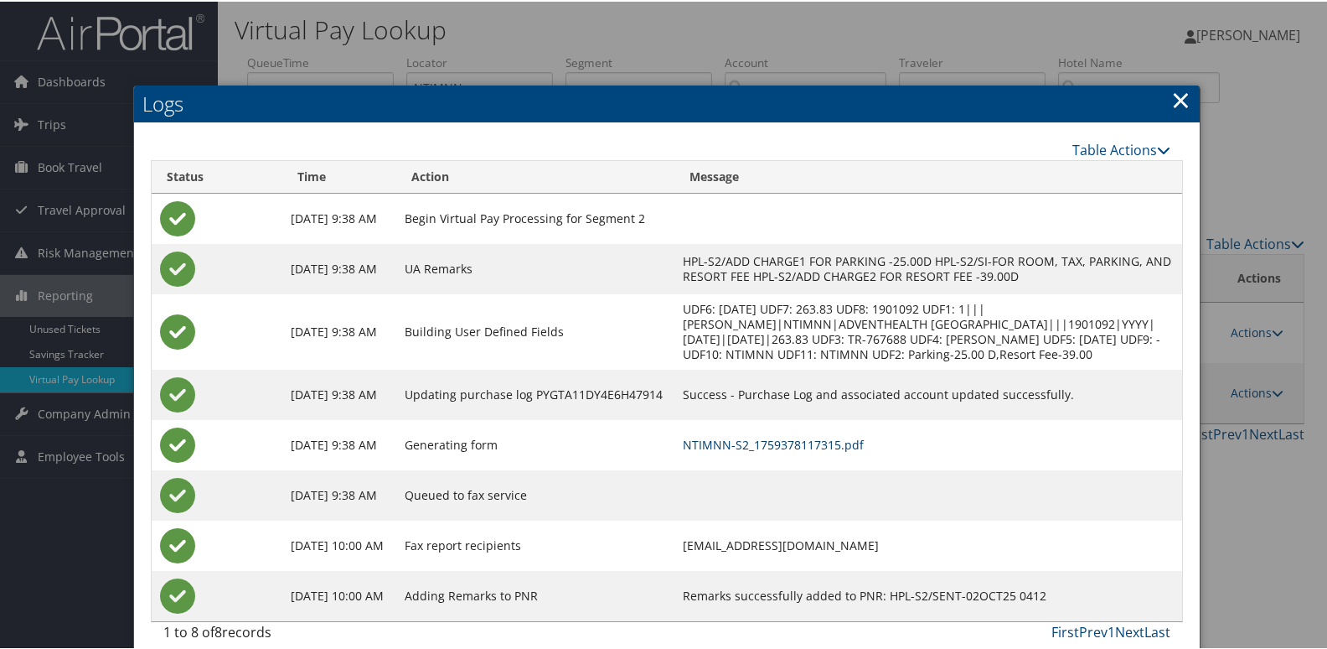
drag, startPoint x: 851, startPoint y: 460, endPoint x: 761, endPoint y: 399, distance: 108.5
click at [851, 451] on link "NTIMNN-S2_1759378117315.pdf" at bounding box center [773, 443] width 181 height 16
